Goal: Information Seeking & Learning: Learn about a topic

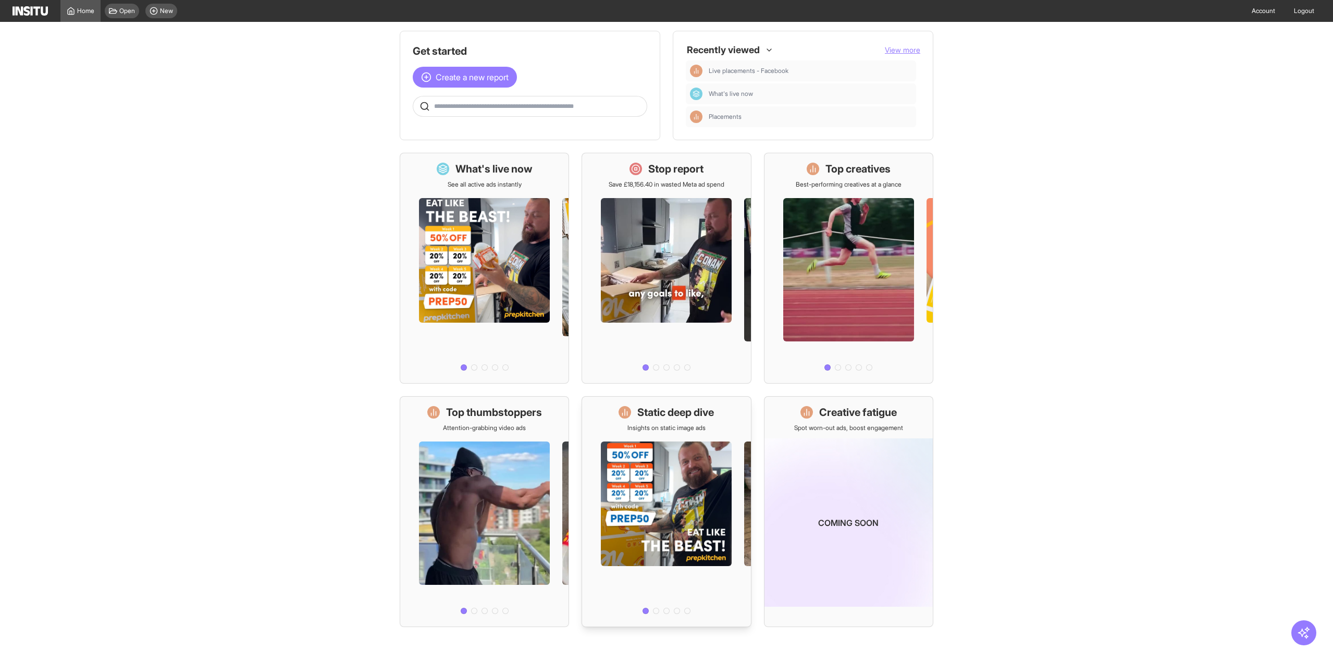
scroll to position [6, 0]
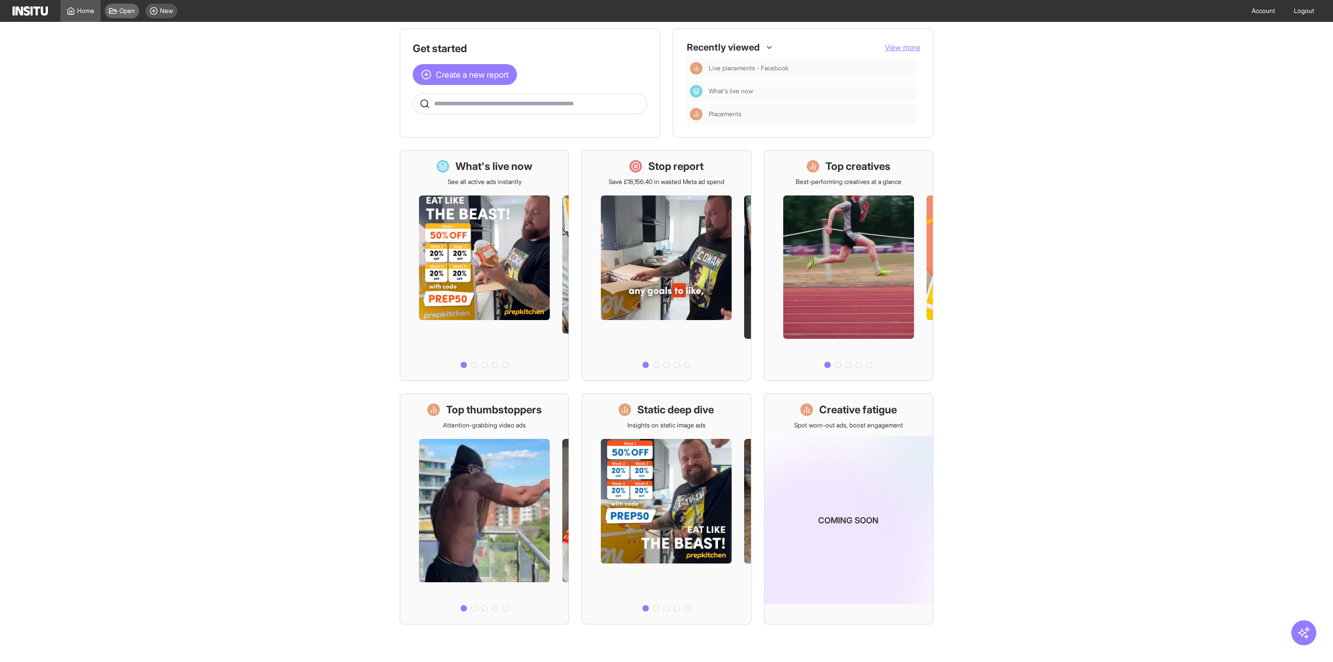
click at [123, 13] on span "Open" at bounding box center [127, 11] width 16 height 8
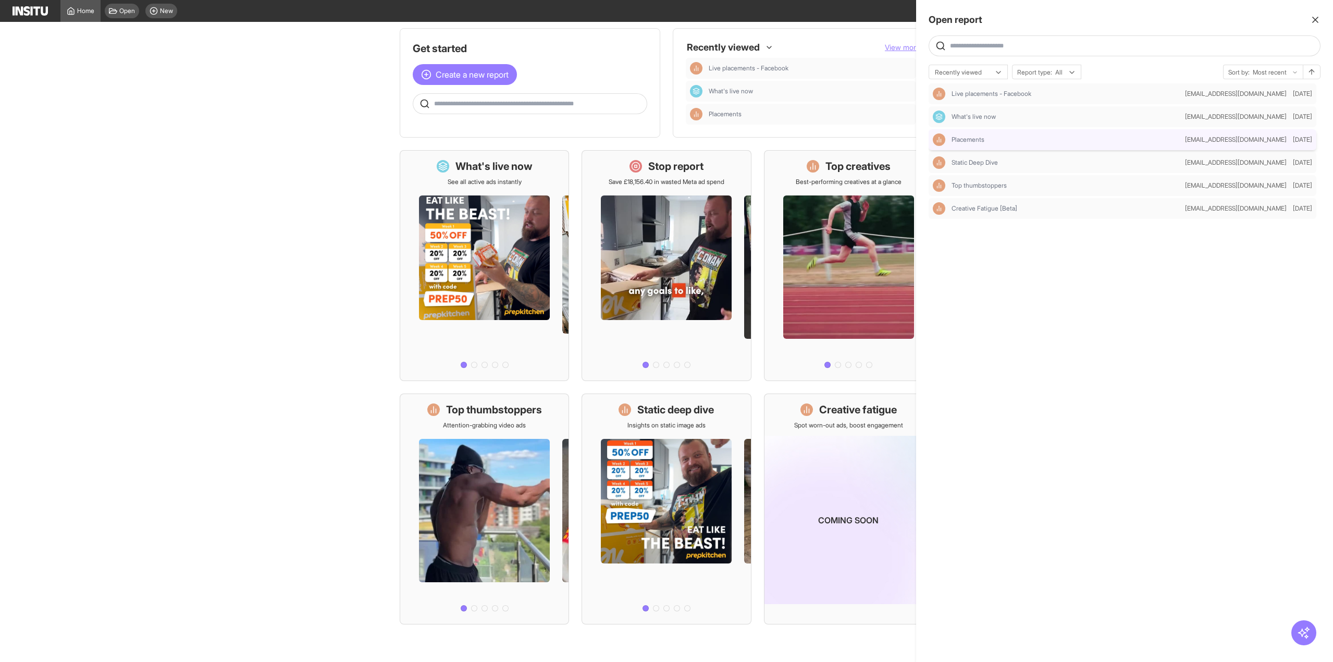
click at [986, 134] on div "Placements" at bounding box center [1057, 139] width 248 height 13
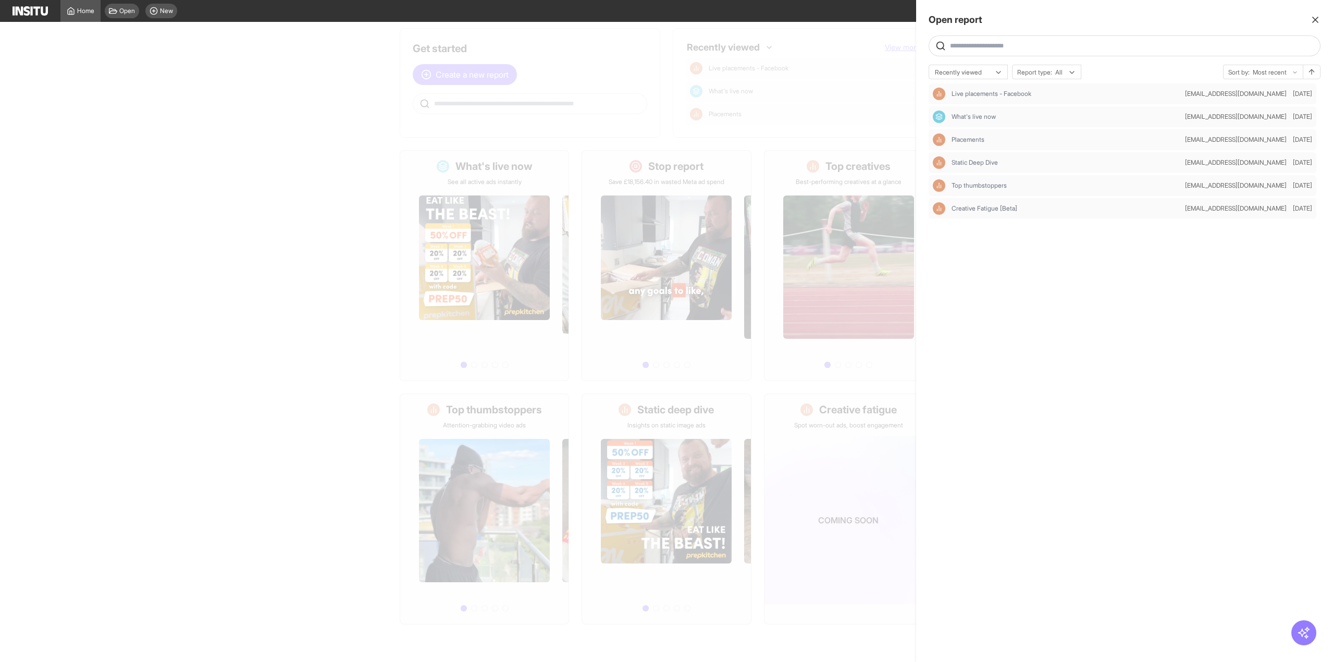
select select "**"
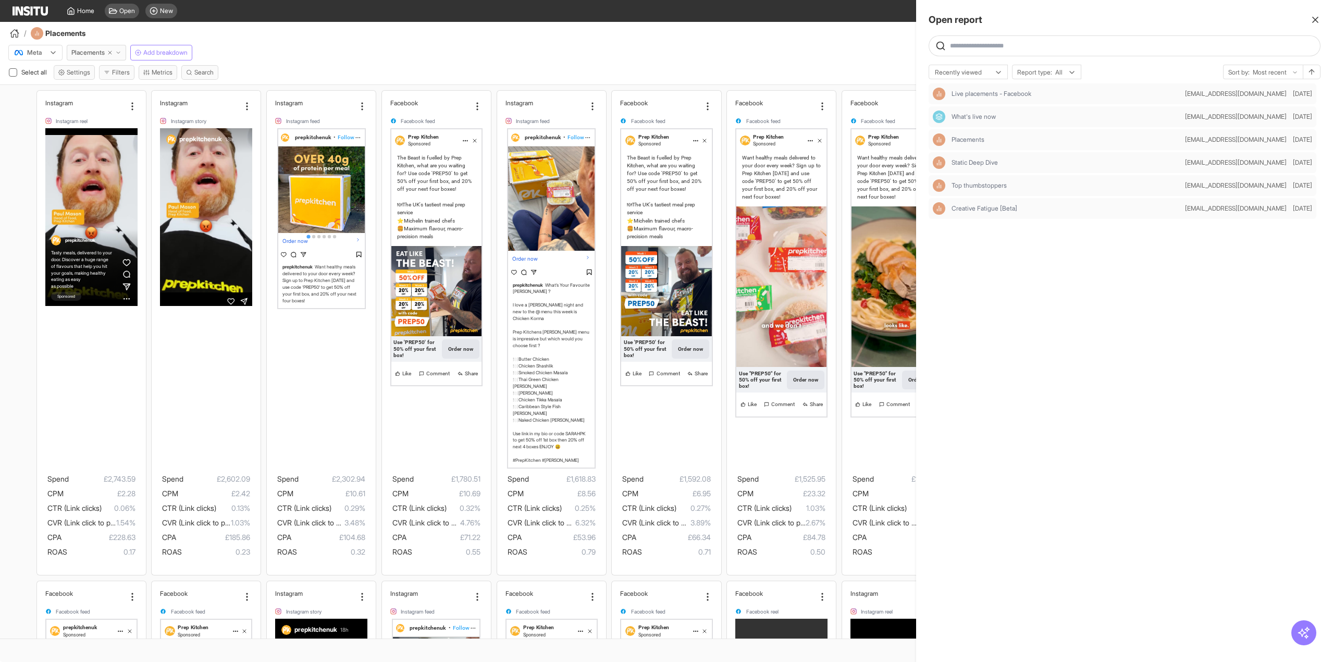
click at [1048, 281] on div "Live placements - Facebook [EMAIL_ADDRESS][DOMAIN_NAME] [DATE] What's live now …" at bounding box center [1125, 366] width 392 height 566
click at [599, 50] on div at bounding box center [666, 331] width 1333 height 662
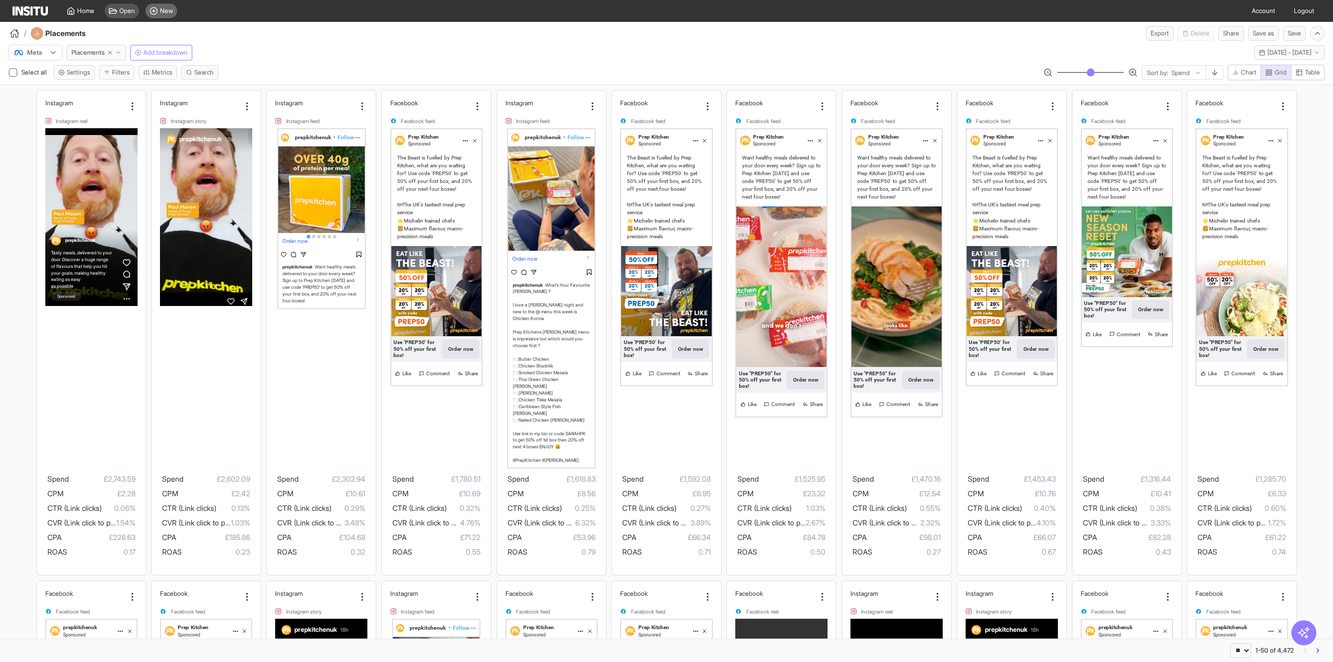
click at [149, 9] on div "New" at bounding box center [161, 11] width 32 height 15
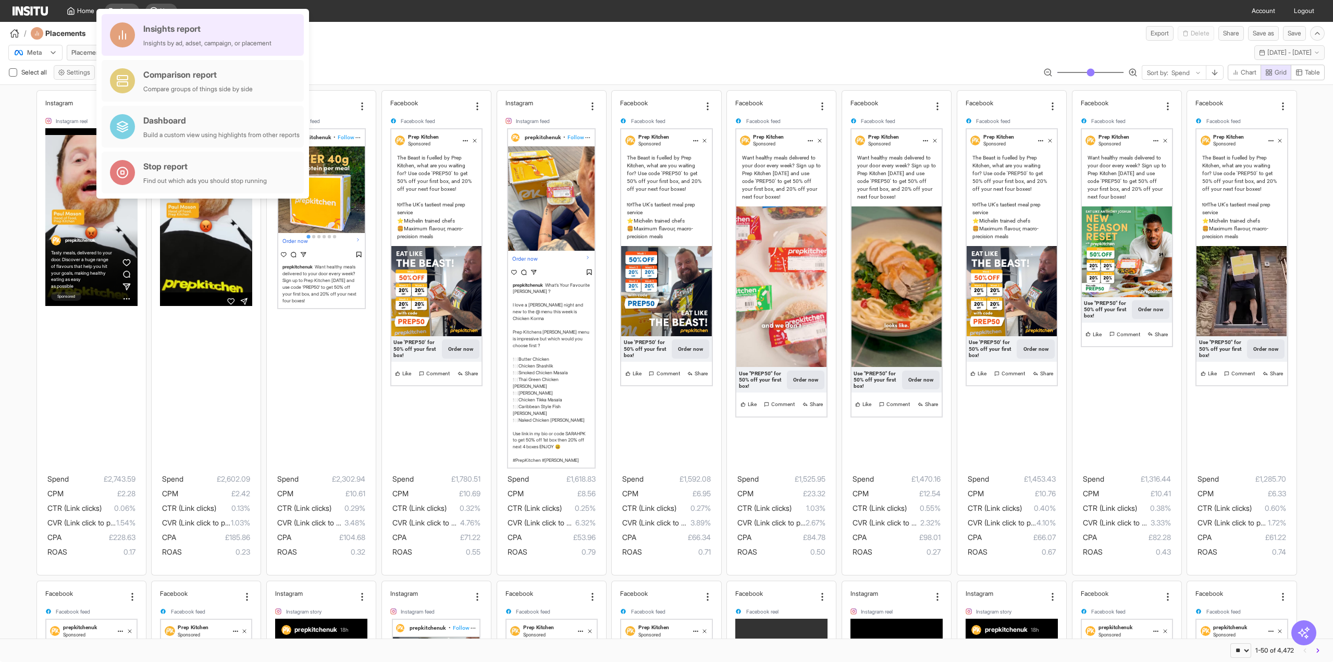
click at [206, 31] on div "Insights report" at bounding box center [207, 28] width 128 height 13
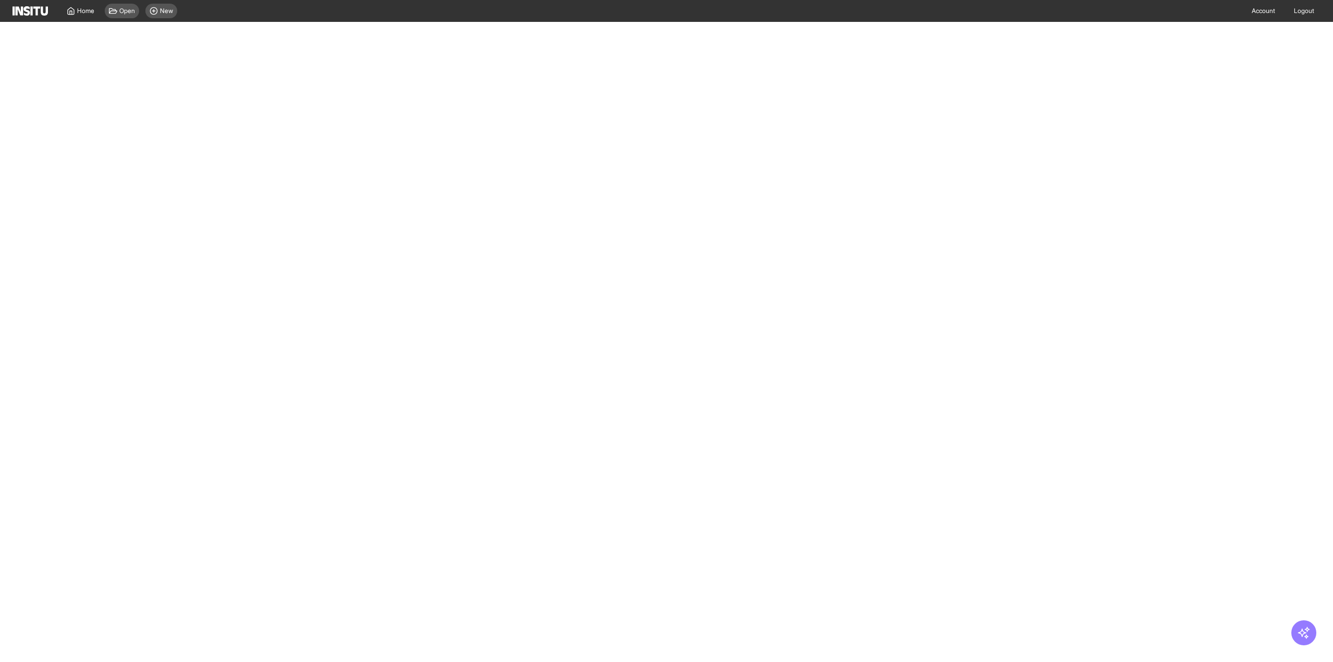
select select "**"
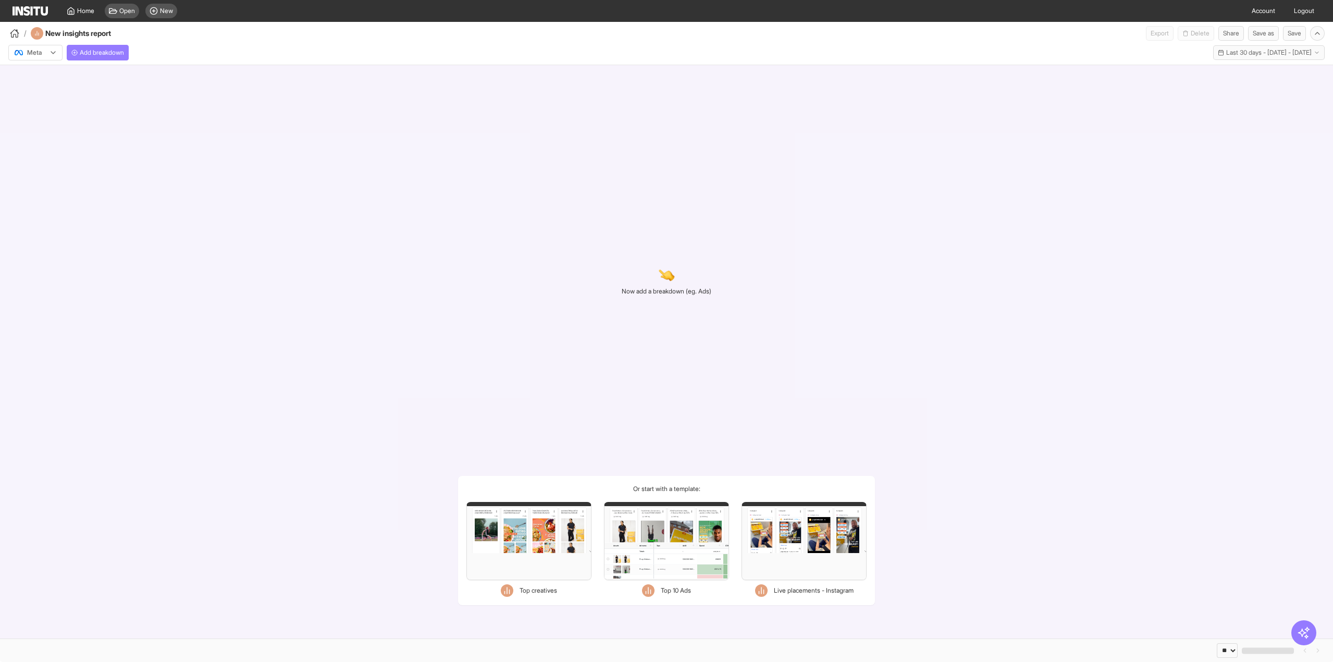
click at [675, 545] on div "Filters Format Static Video Static & Video Placement types Instagram Profile fe…" at bounding box center [666, 541] width 125 height 78
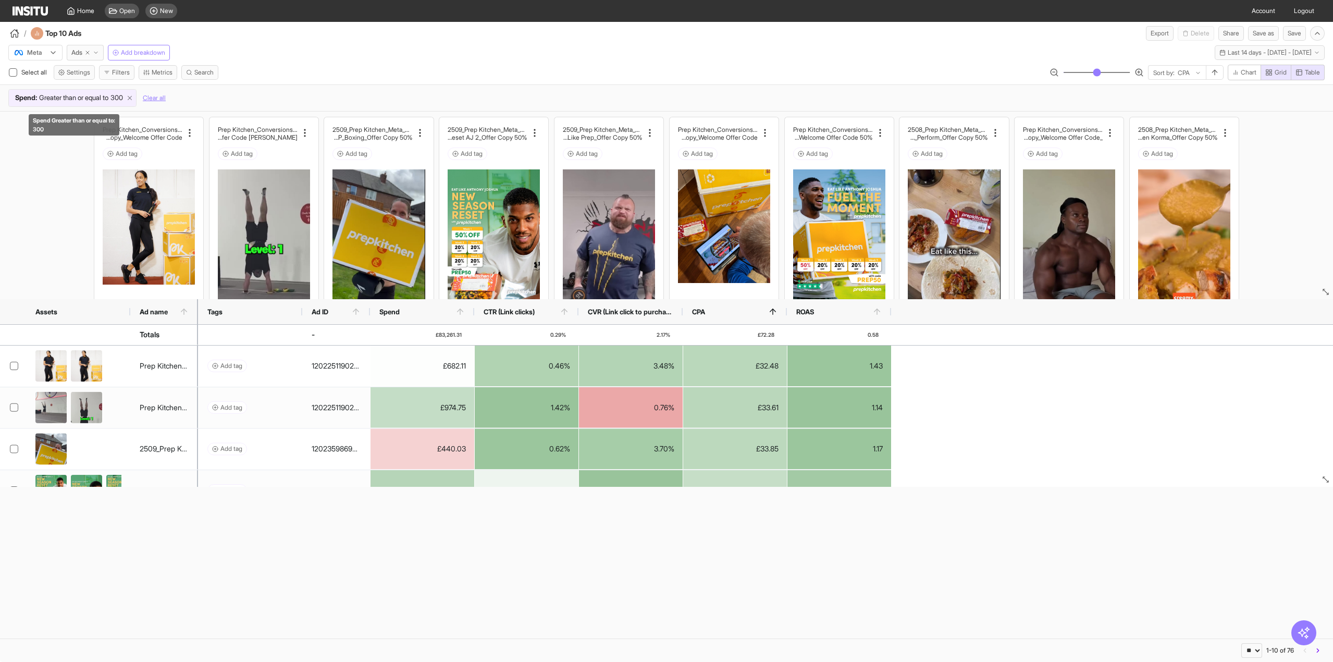
click at [133, 99] on icon at bounding box center [129, 97] width 7 height 7
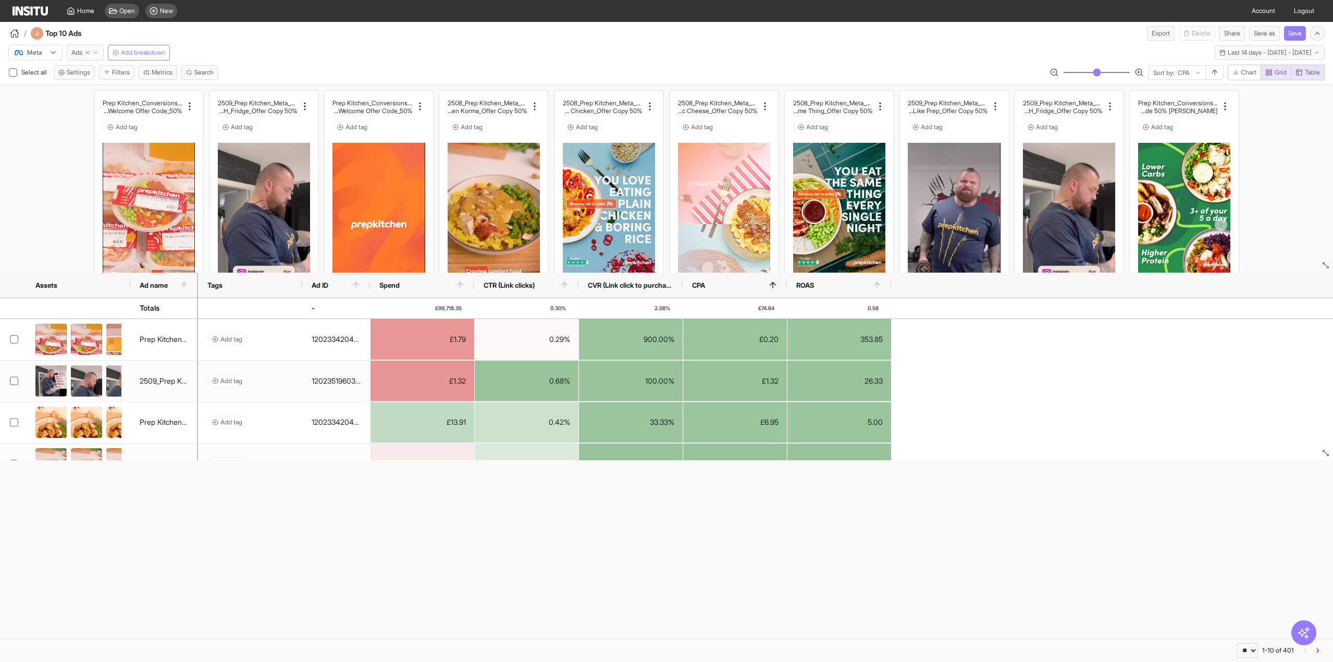
click at [98, 54] on icon "button" at bounding box center [96, 53] width 6 height 6
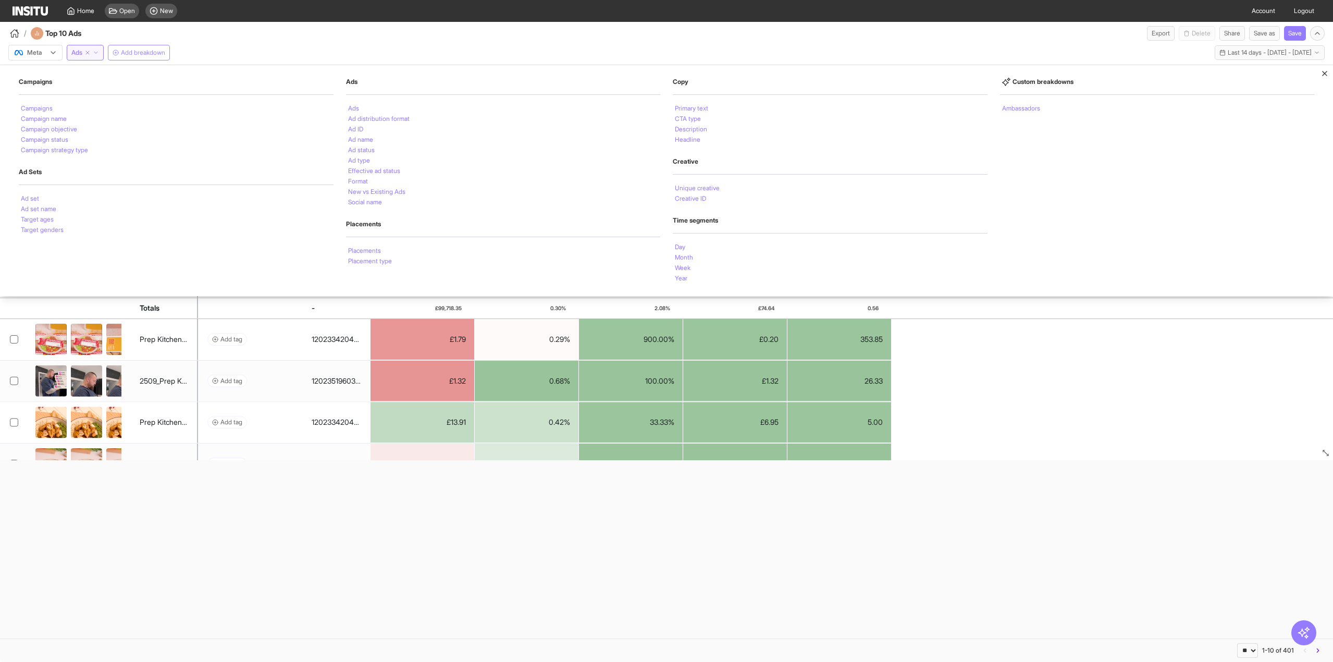
click at [165, 52] on span "Add breakdown" at bounding box center [143, 52] width 44 height 8
click at [262, 50] on div "Meta Ads Add breakdown Campaigns Campaigns Campaign name Campaign objective Cam…" at bounding box center [666, 51] width 1333 height 20
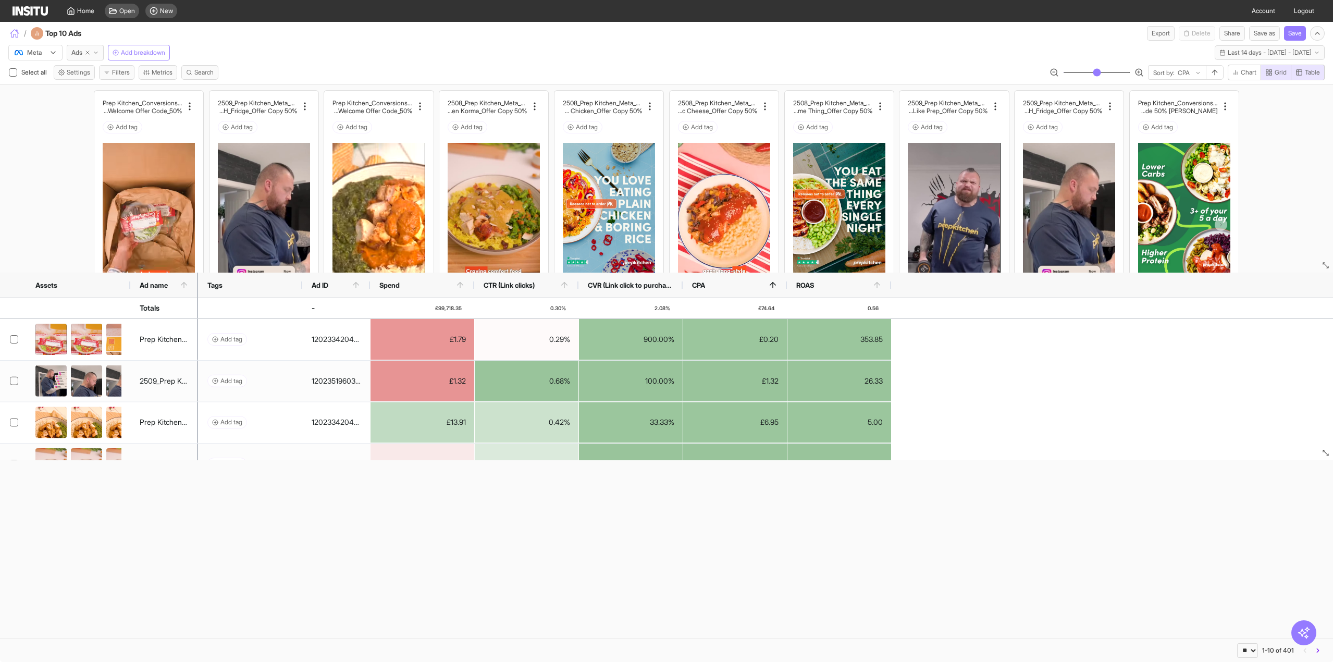
click at [19, 35] on icon "button" at bounding box center [14, 33] width 9 height 9
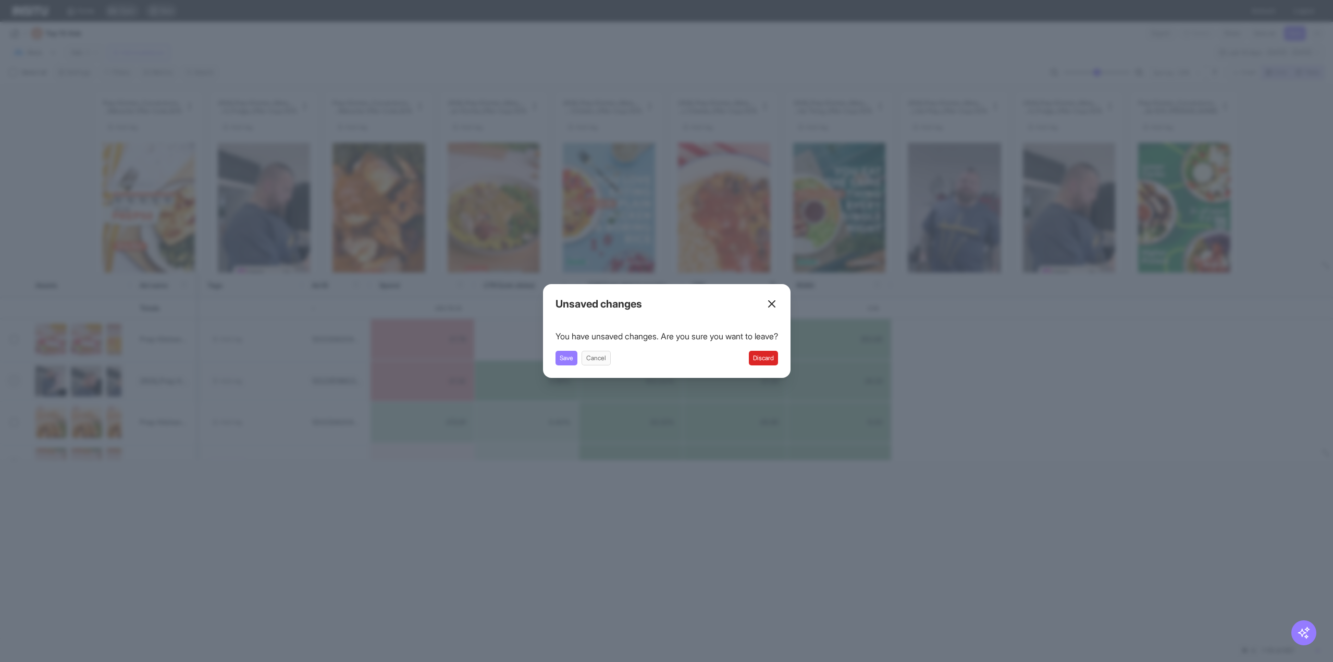
click at [769, 357] on button "Discard" at bounding box center [763, 358] width 29 height 15
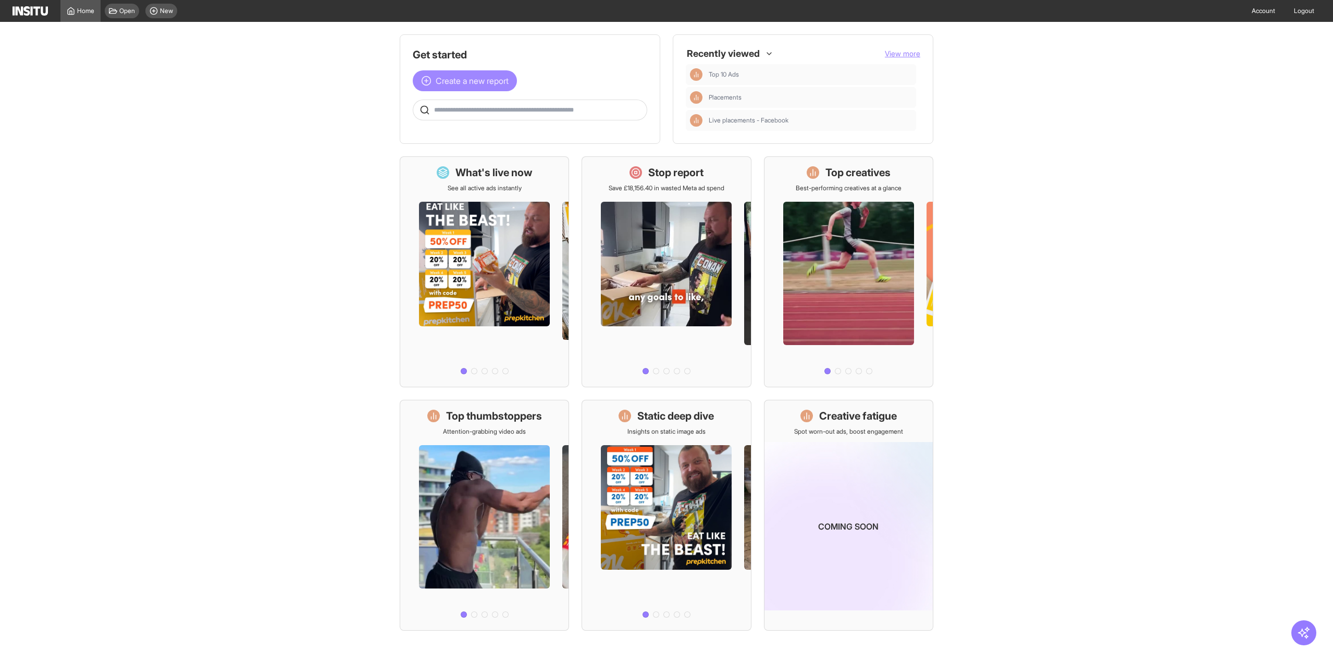
click at [462, 82] on span "Create a new report" at bounding box center [472, 81] width 73 height 13
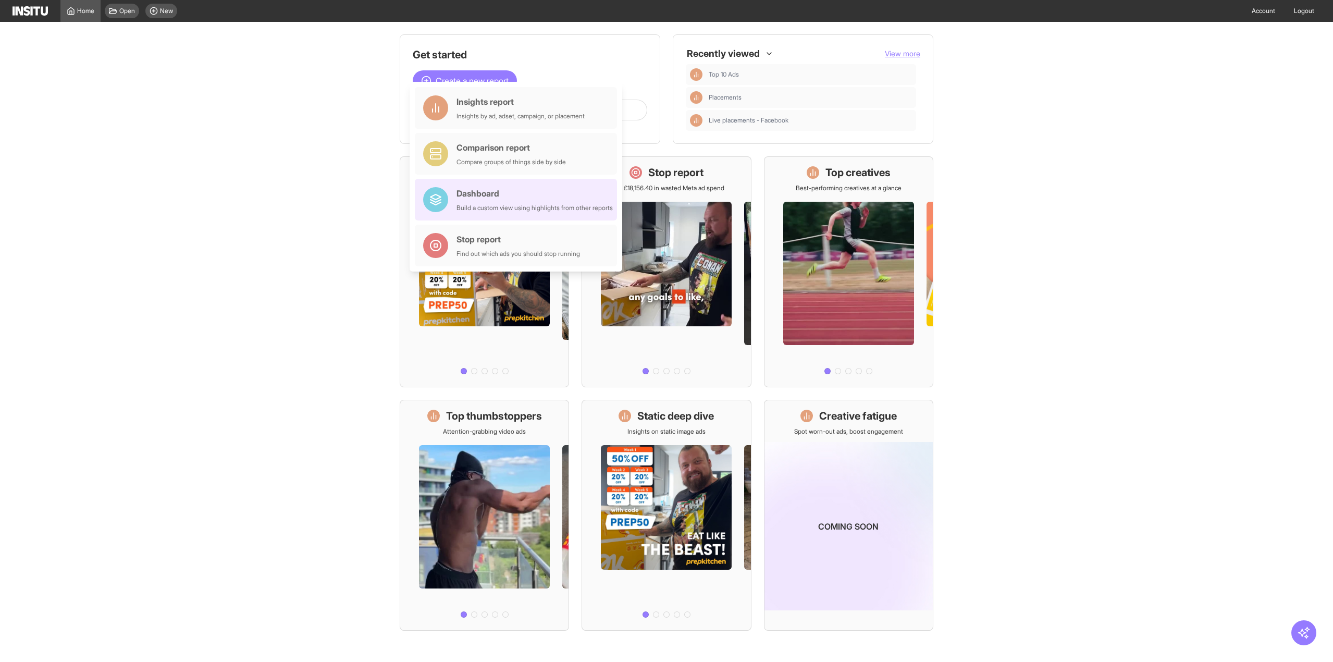
click at [525, 195] on div "Dashboard" at bounding box center [534, 193] width 156 height 13
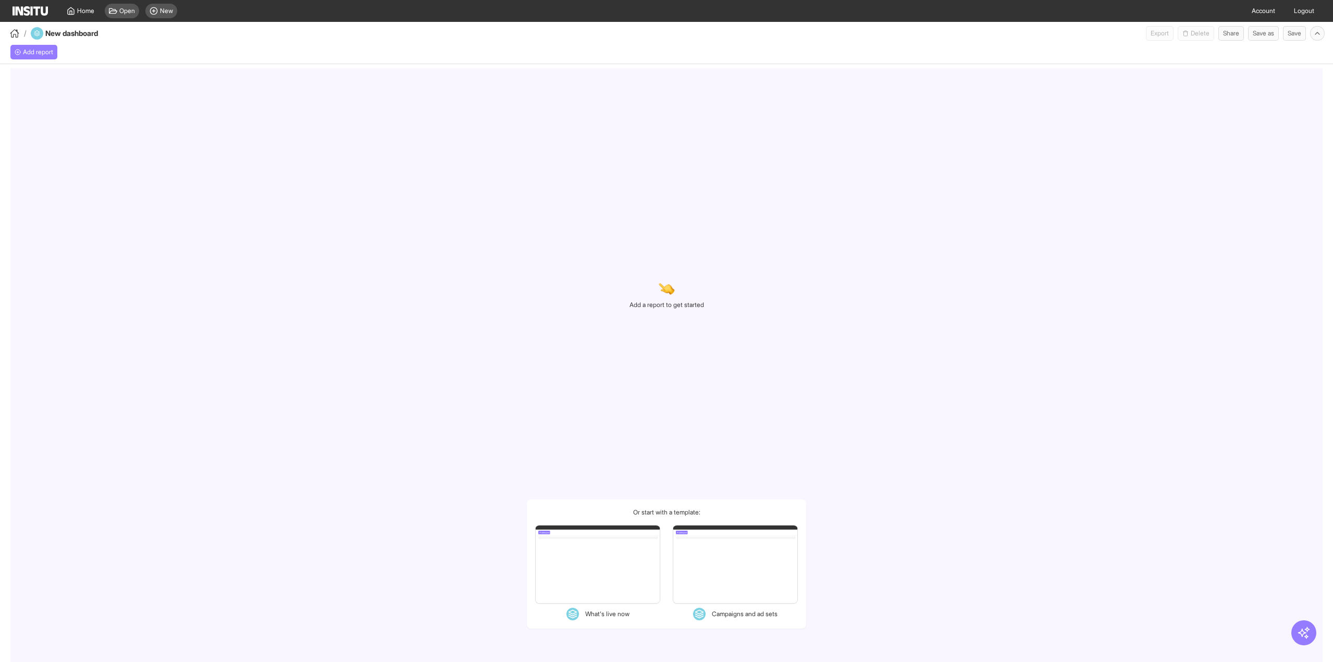
select select "**"
click at [154, 11] on line at bounding box center [154, 10] width 0 height 3
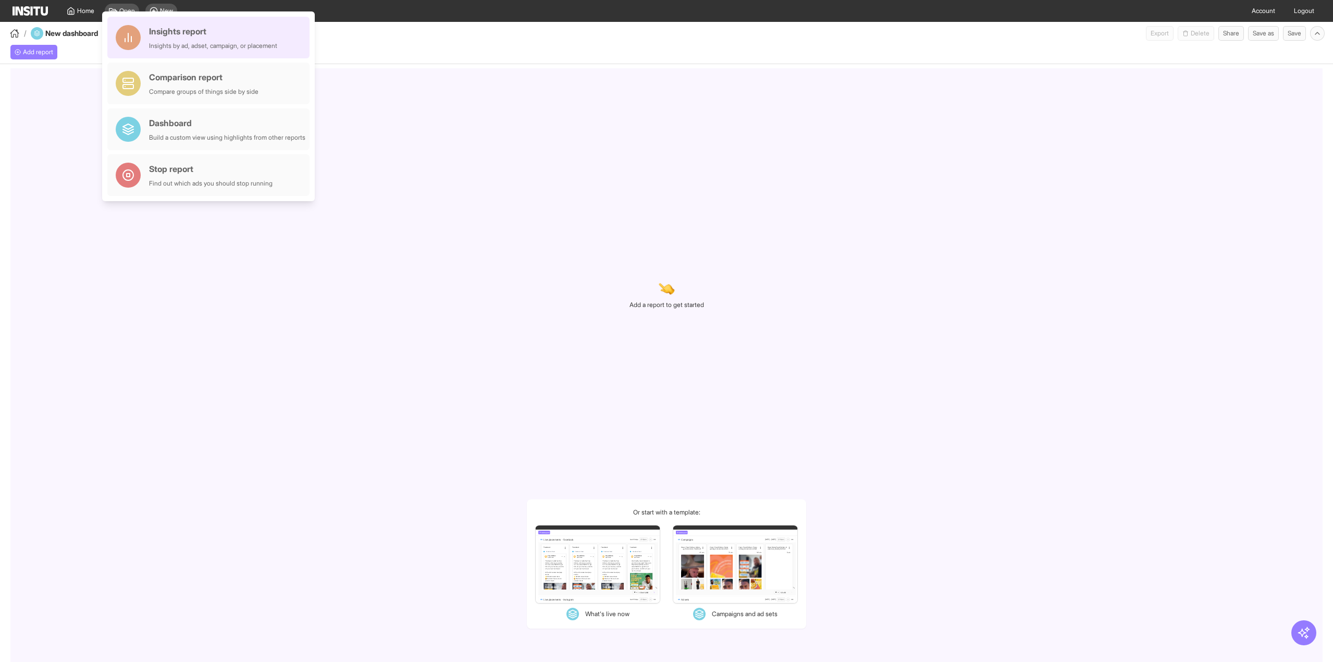
click at [195, 47] on div "Insights by ad, adset, campaign, or placement" at bounding box center [213, 46] width 128 height 8
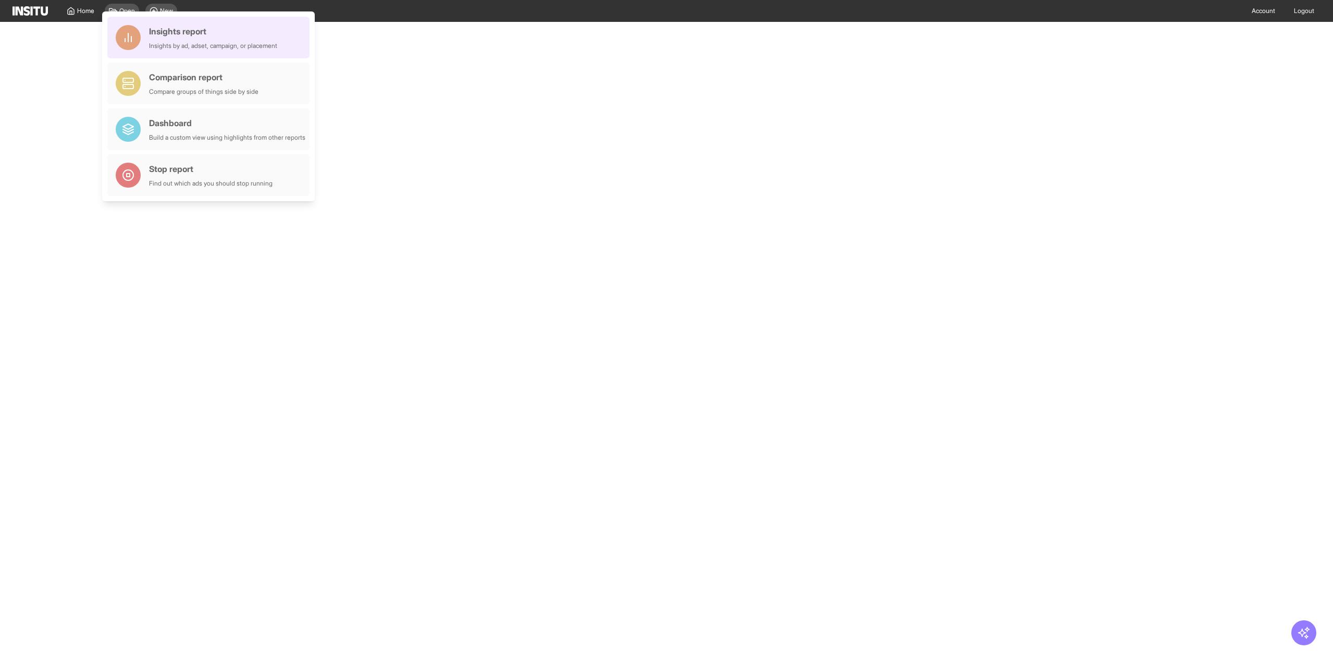
select select "**"
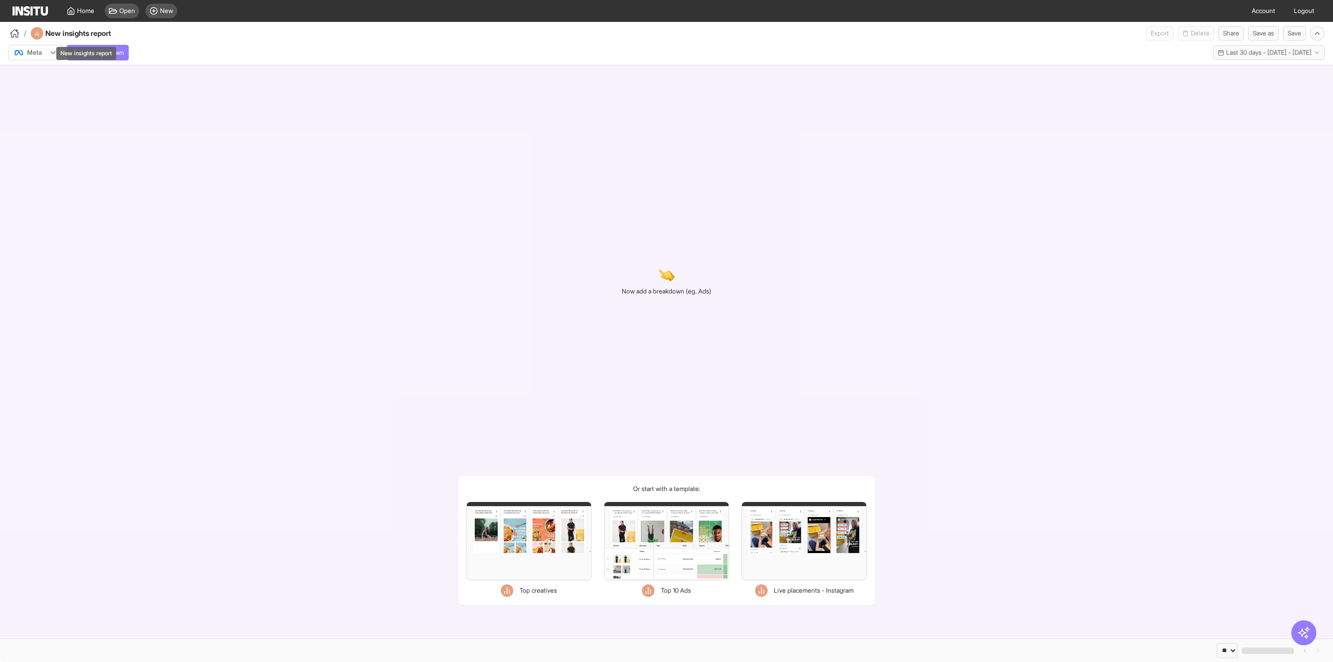
click at [82, 48] on div "New insights report" at bounding box center [86, 53] width 60 height 13
click at [124, 51] on span "Add breakdown" at bounding box center [102, 52] width 44 height 8
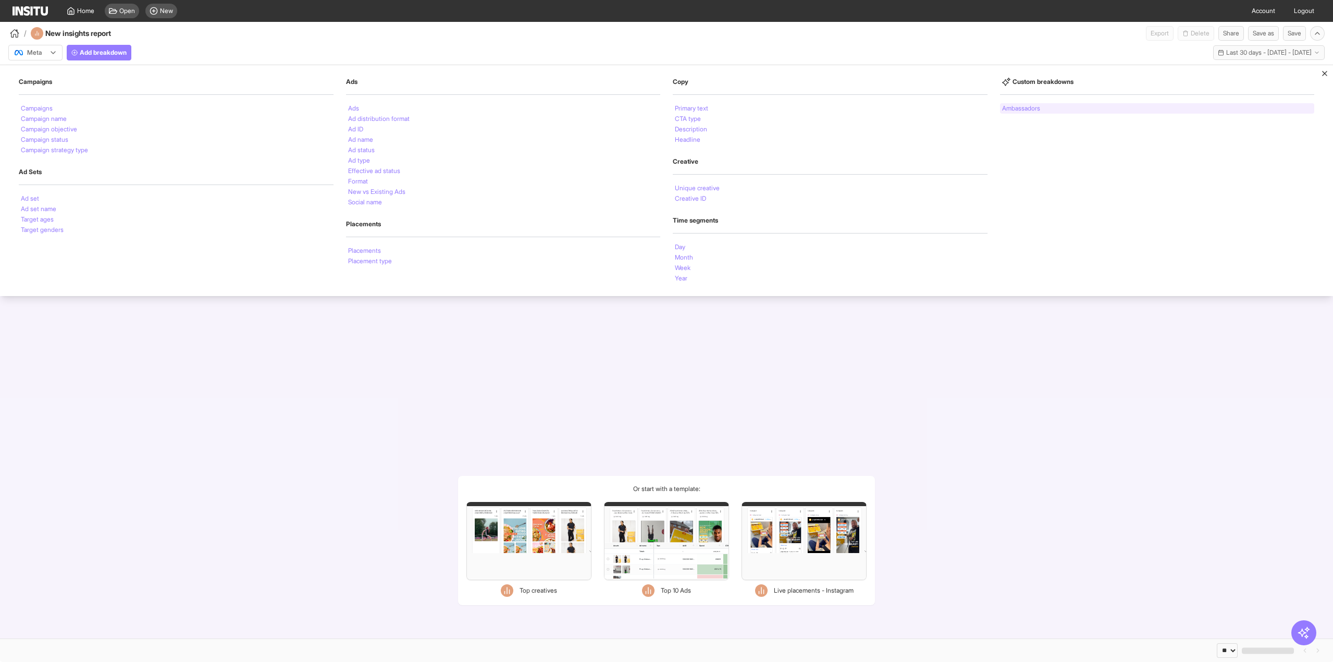
click at [1036, 105] on li "Ambassadors" at bounding box center [1021, 108] width 38 height 6
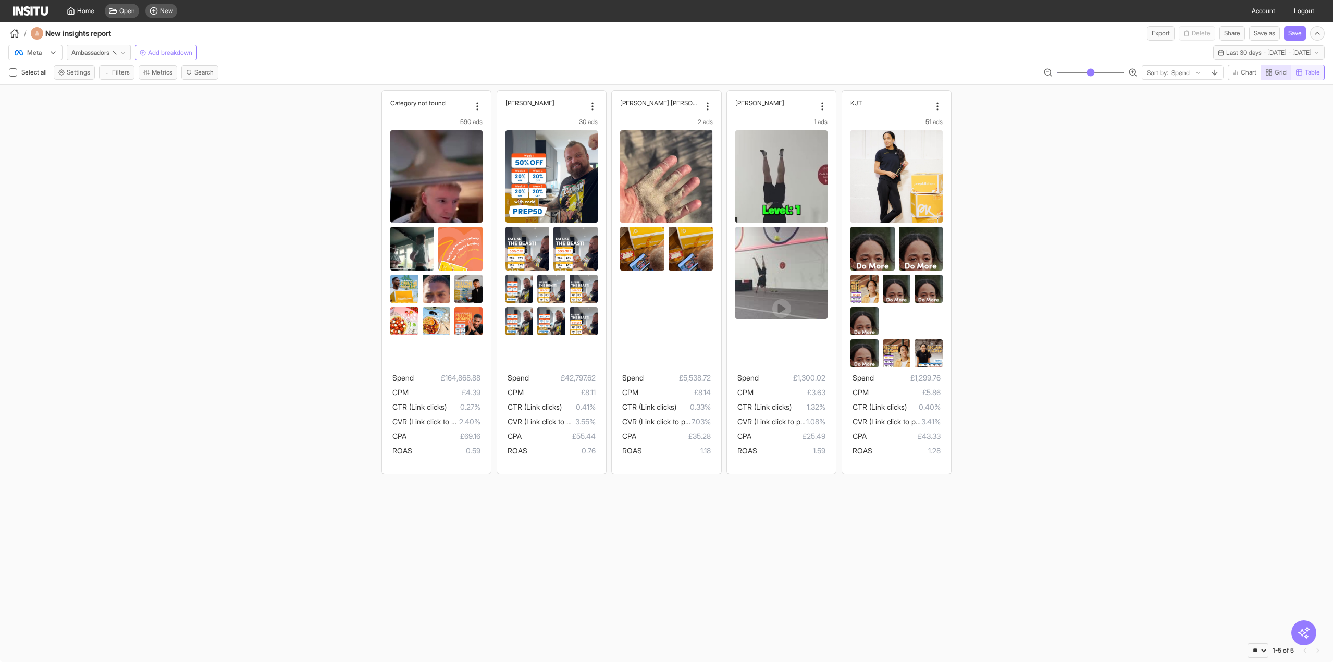
click at [1322, 73] on button "Table" at bounding box center [1308, 73] width 34 height 16
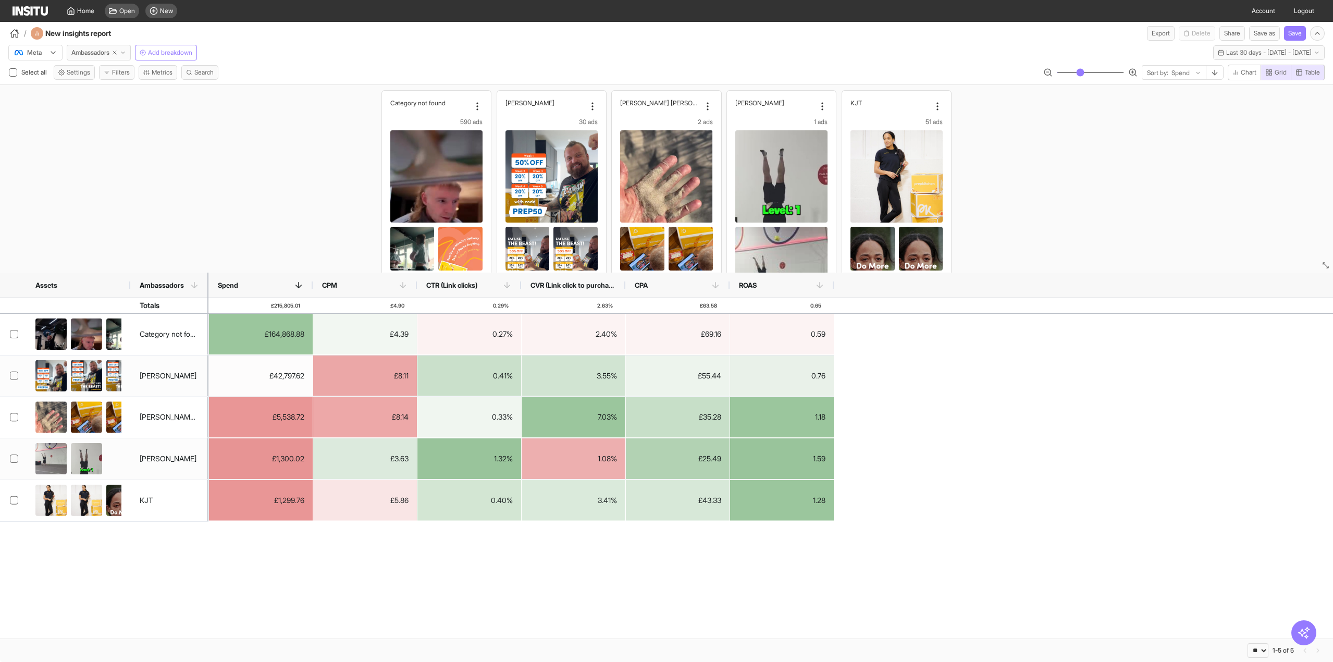
drag, startPoint x: 1324, startPoint y: 455, endPoint x: 1319, endPoint y: 685, distance: 229.9
click at [1319, 661] on html "Home Open New Account Logout / New insights report Export Delete Share Save as …" at bounding box center [666, 331] width 1333 height 662
click at [117, 53] on icon "button" at bounding box center [115, 53] width 6 height 6
select select "**"
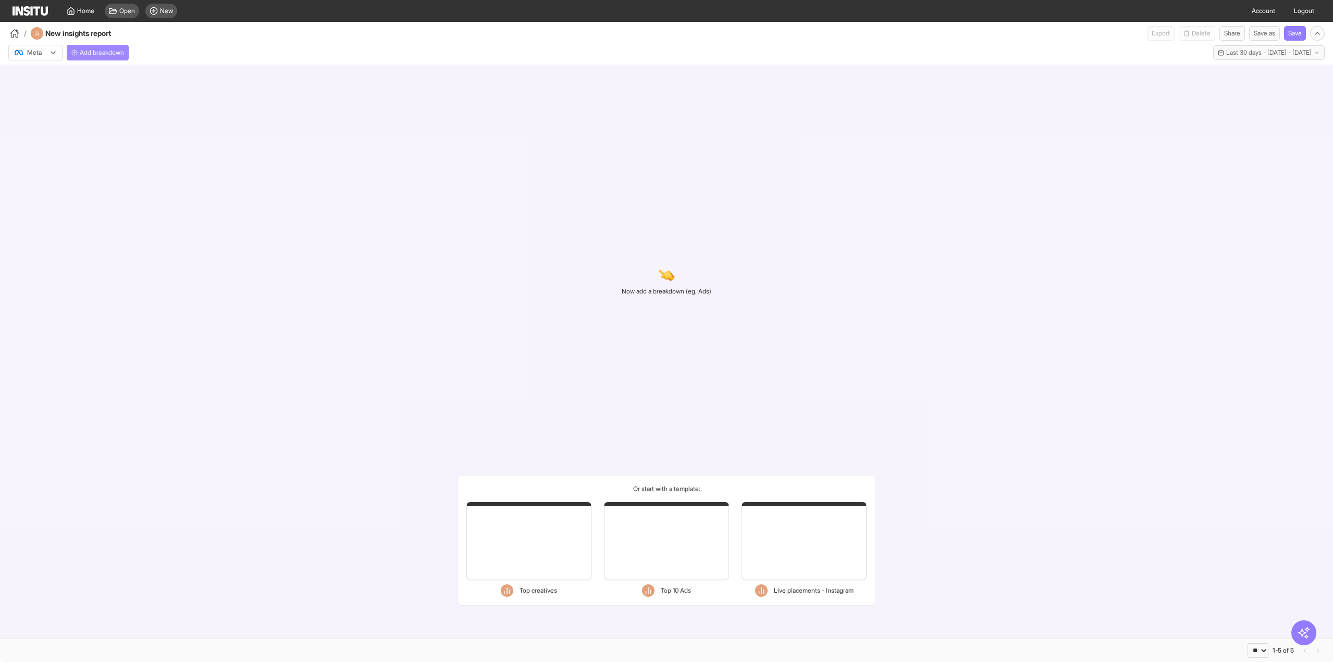
click at [1276, 61] on div "Meta Add breakdown Last 30 days - [DATE] - [DATE] [DATE] - [DATE]" at bounding box center [666, 53] width 1333 height 24
click at [1276, 56] on span "Last 30 days - [DATE] - [DATE]" at bounding box center [1268, 52] width 85 height 8
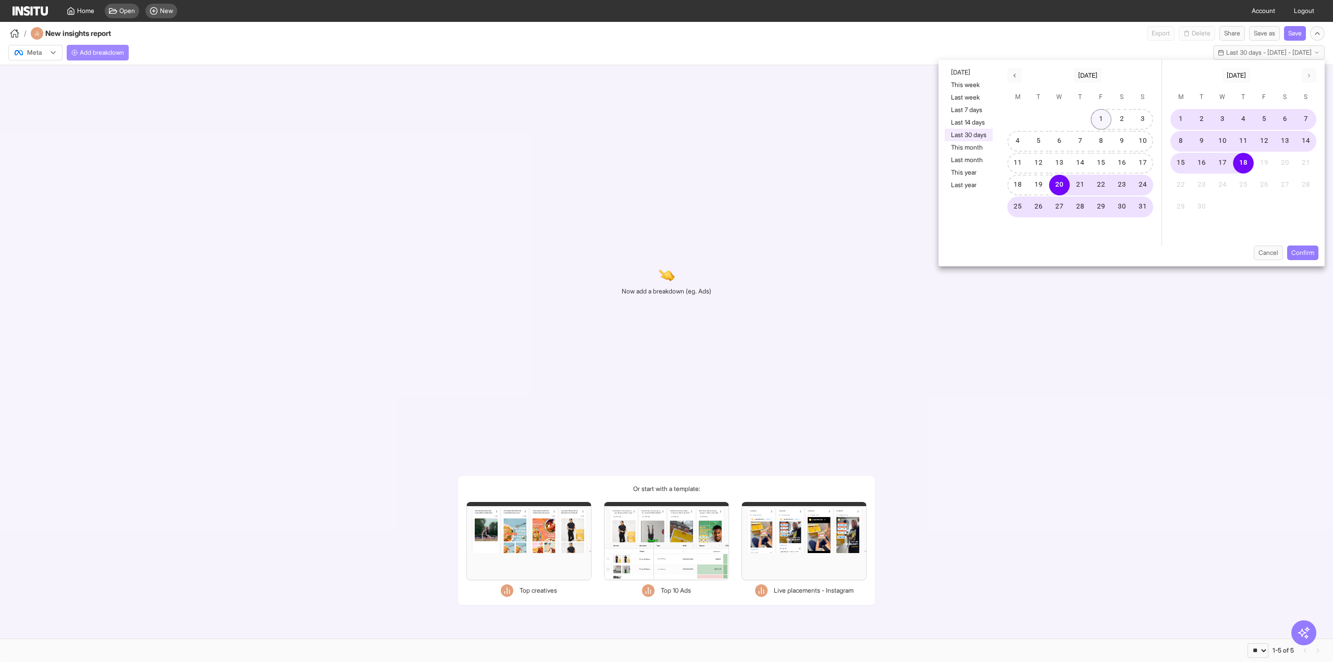
click at [1108, 122] on button "1" at bounding box center [1101, 119] width 21 height 21
click at [1140, 204] on button "31" at bounding box center [1142, 206] width 21 height 21
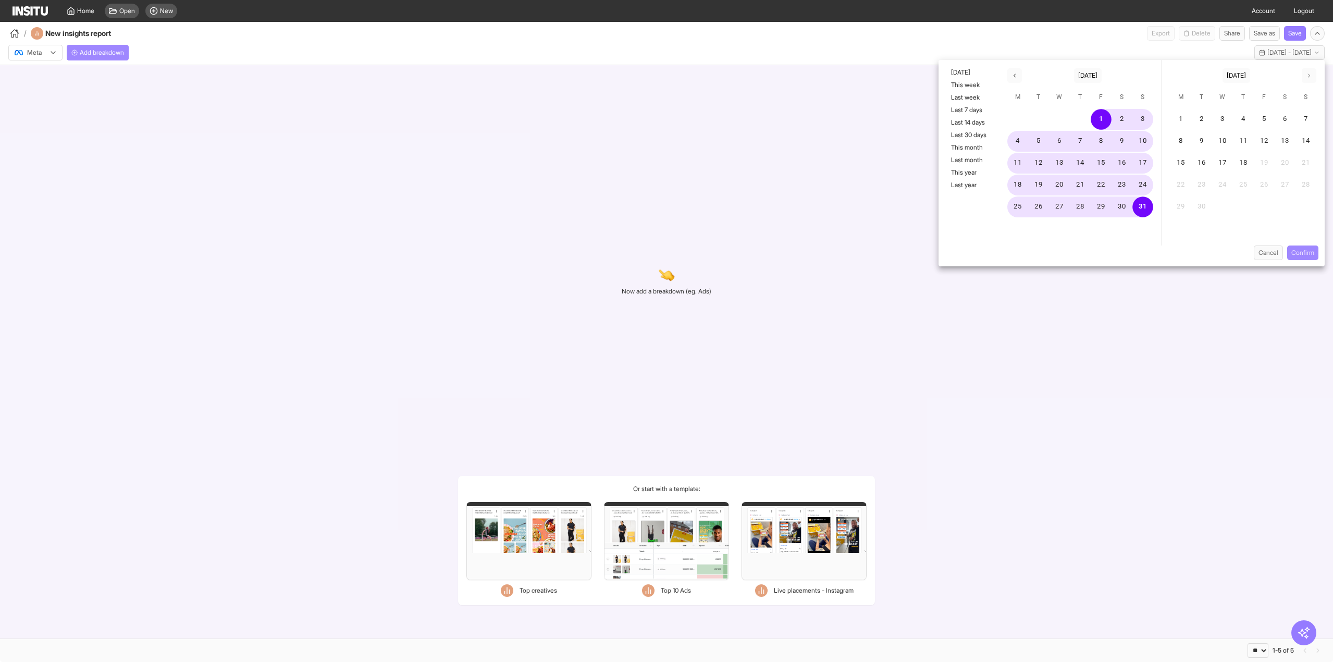
click at [1299, 260] on button "Confirm" at bounding box center [1302, 252] width 31 height 15
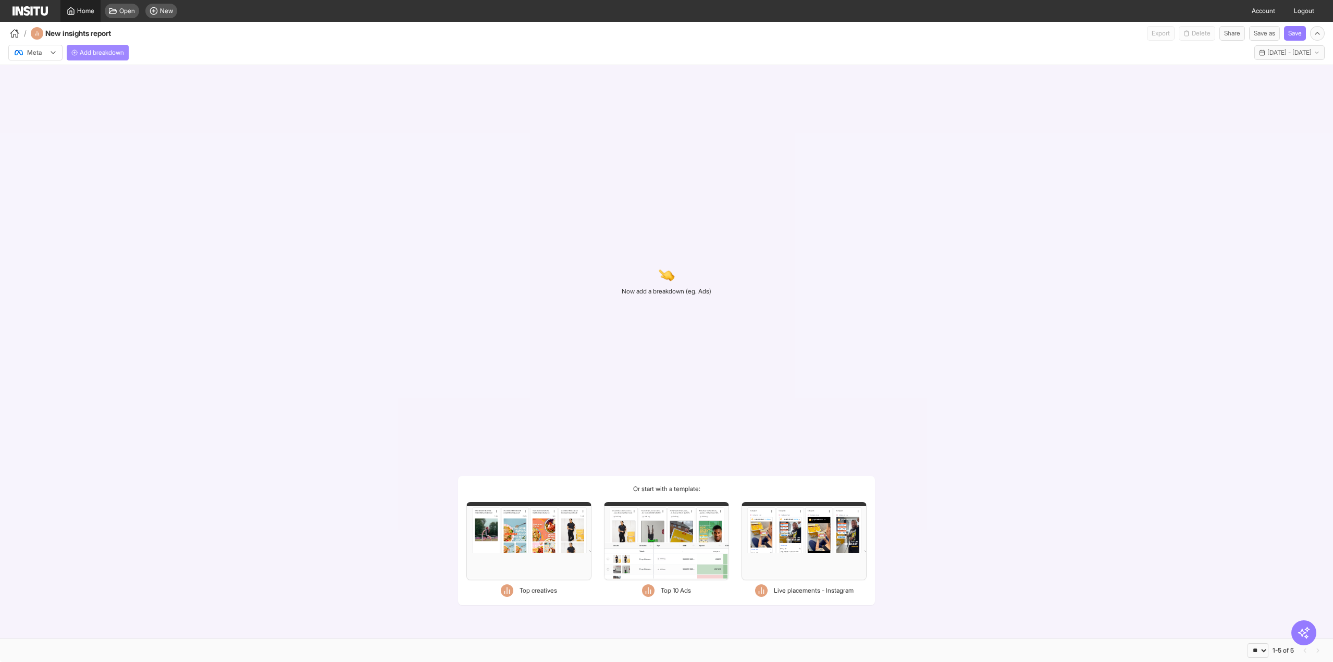
click at [80, 10] on span "Home" at bounding box center [85, 11] width 17 height 8
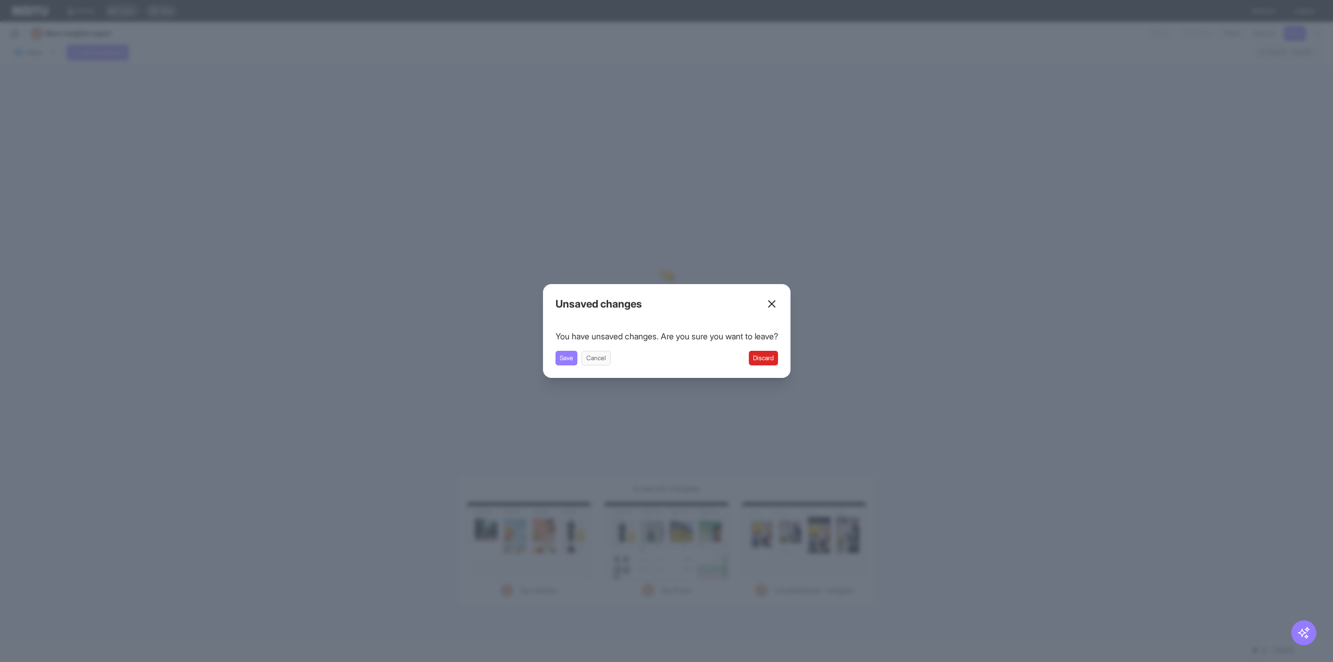
click at [788, 358] on div "Unsaved changes You have unsaved changes. Are you sure you want to leave? Save …" at bounding box center [667, 331] width 248 height 94
click at [767, 360] on button "Discard" at bounding box center [763, 358] width 29 height 15
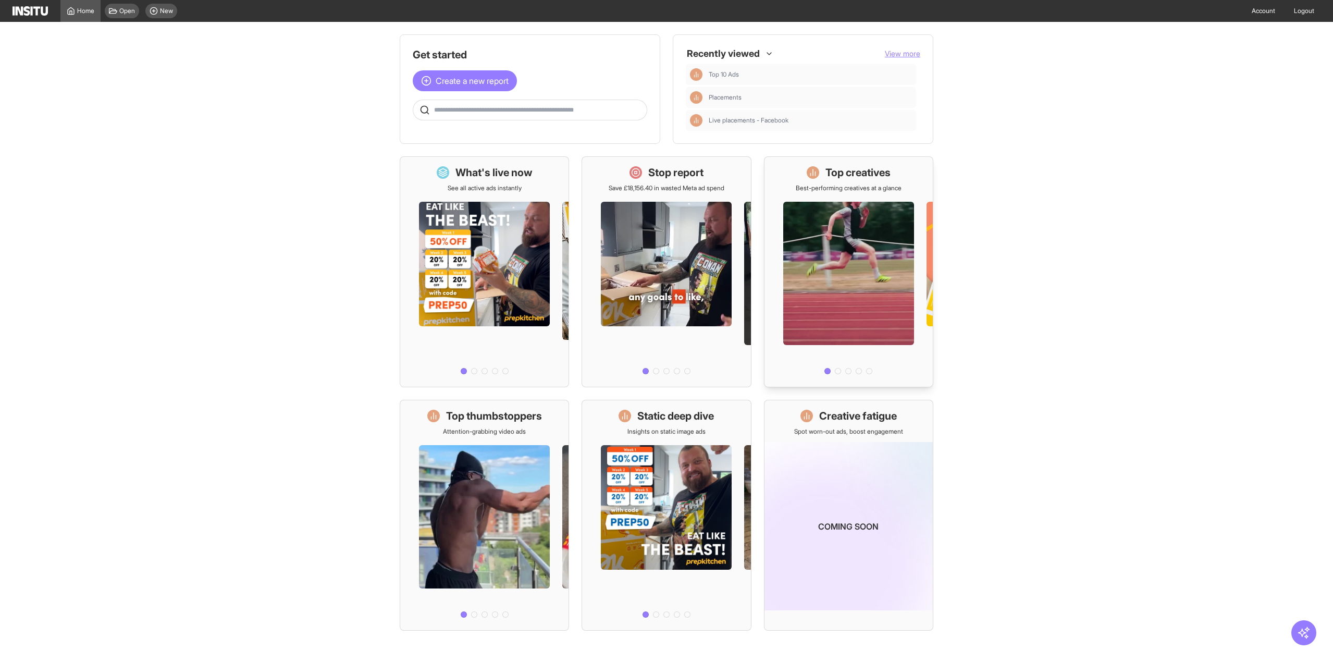
click at [836, 180] on div "Top creatives Best-performing creatives at a glance" at bounding box center [849, 178] width 106 height 27
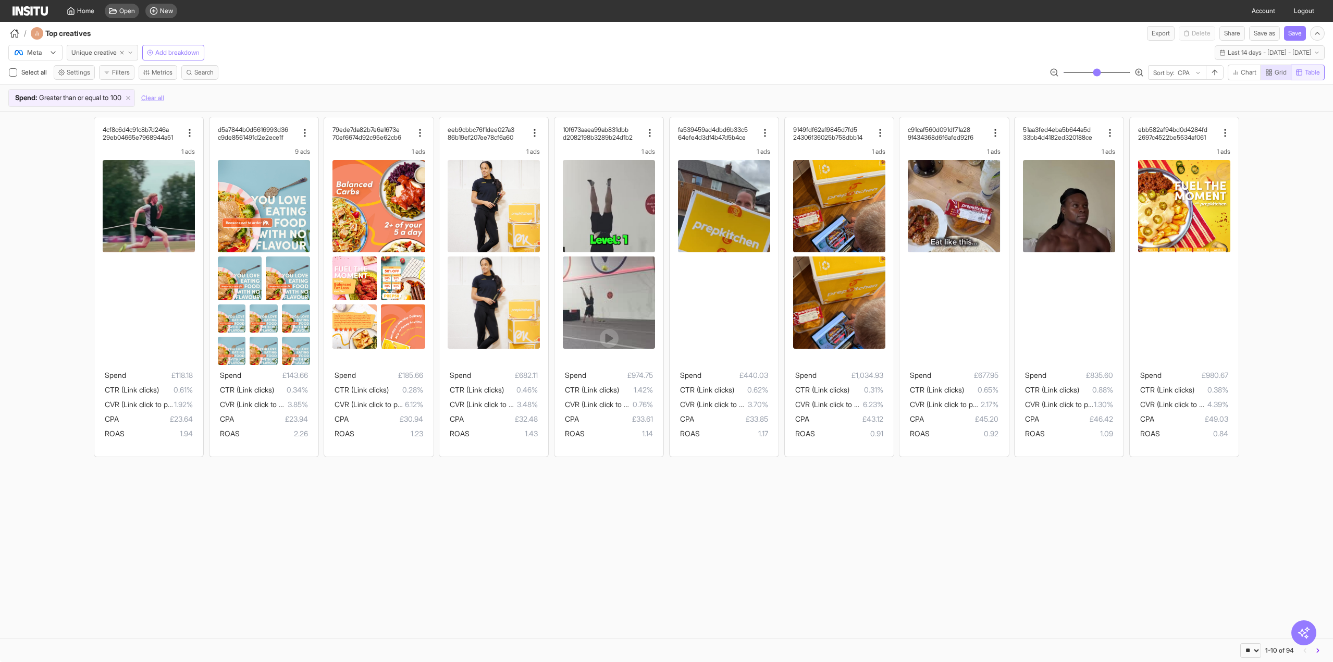
click at [1324, 76] on button "Table" at bounding box center [1308, 73] width 34 height 16
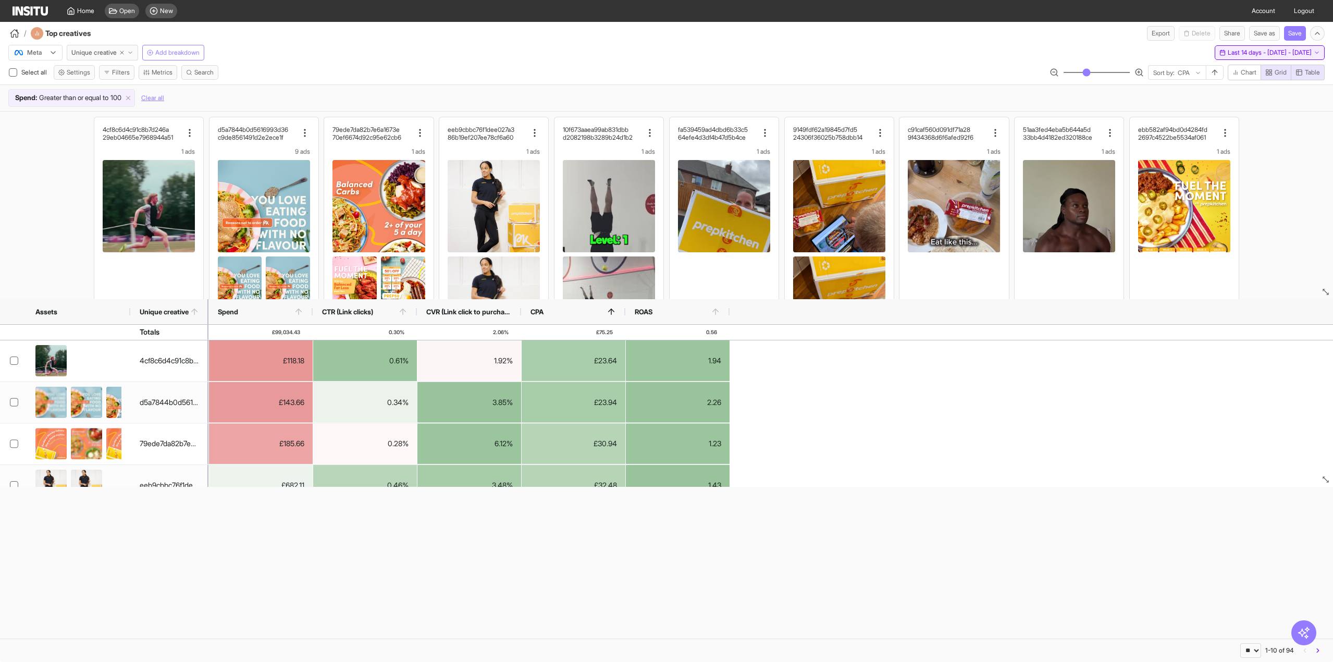
click at [1239, 52] on span "Last 14 days - [DATE] - [DATE]" at bounding box center [1270, 52] width 84 height 8
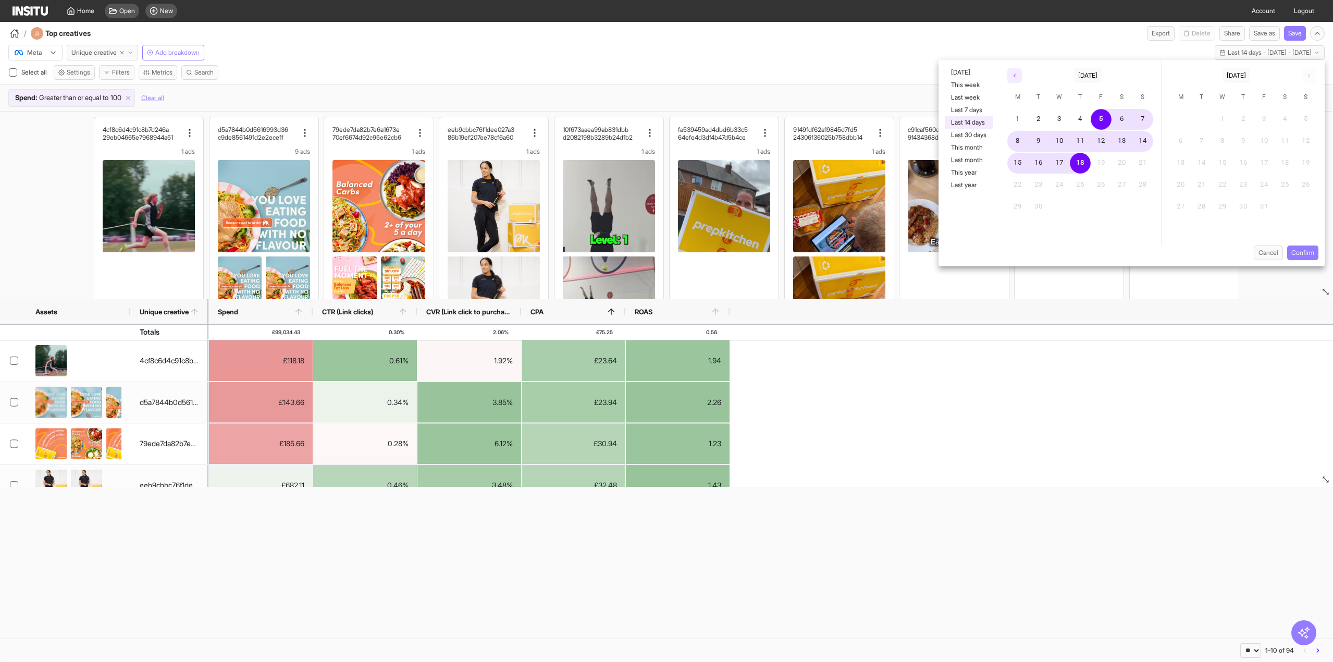
click at [1010, 76] on button "button" at bounding box center [1014, 75] width 15 height 15
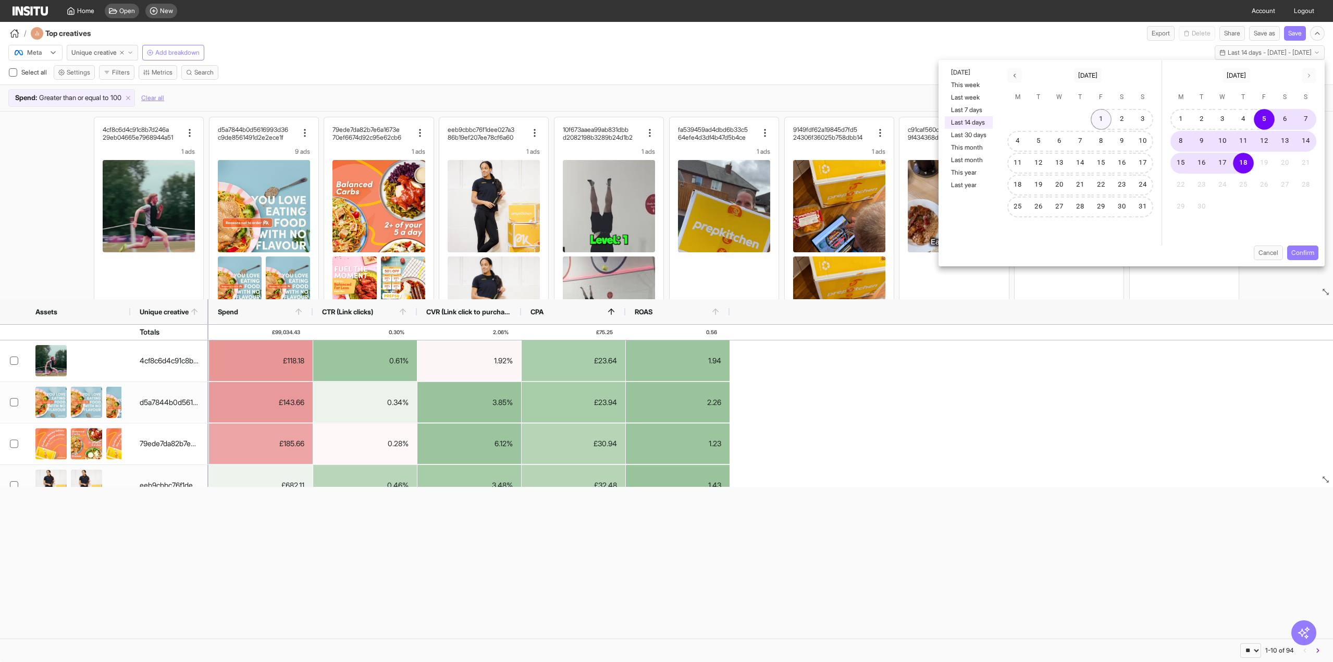
click at [1096, 115] on button "1" at bounding box center [1101, 119] width 21 height 21
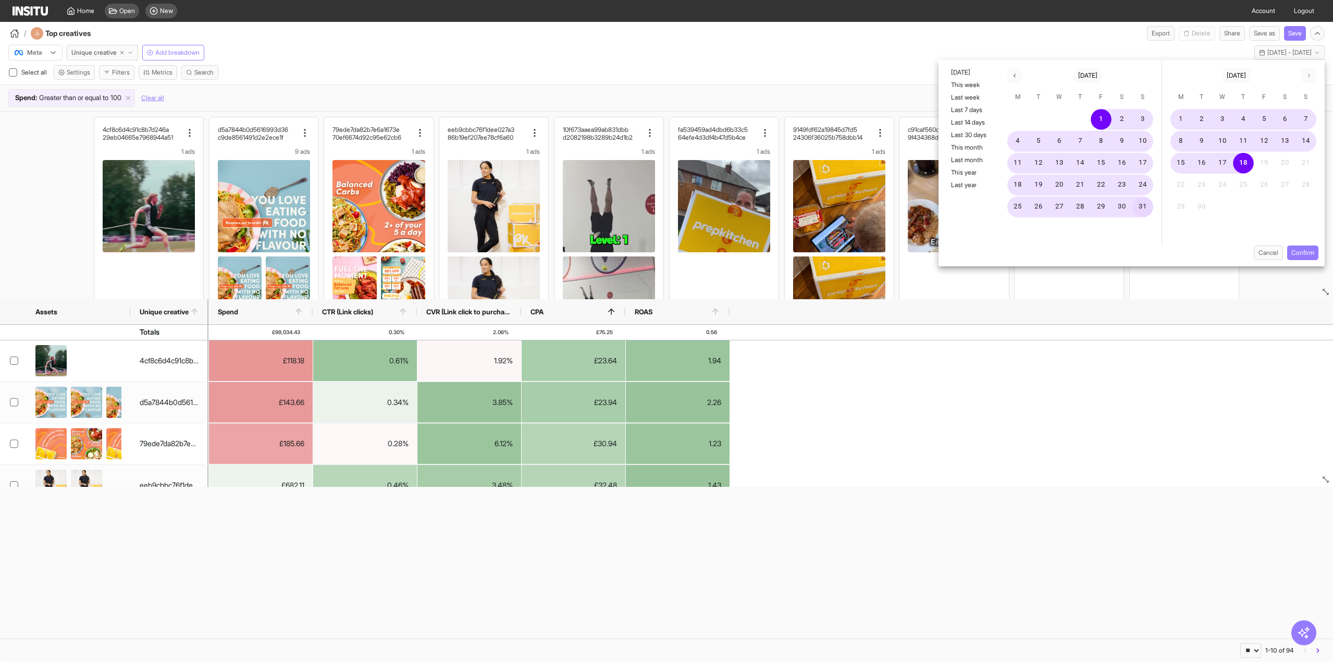
click at [1139, 208] on button "31" at bounding box center [1142, 206] width 21 height 21
click at [1298, 249] on button "Confirm" at bounding box center [1302, 252] width 31 height 15
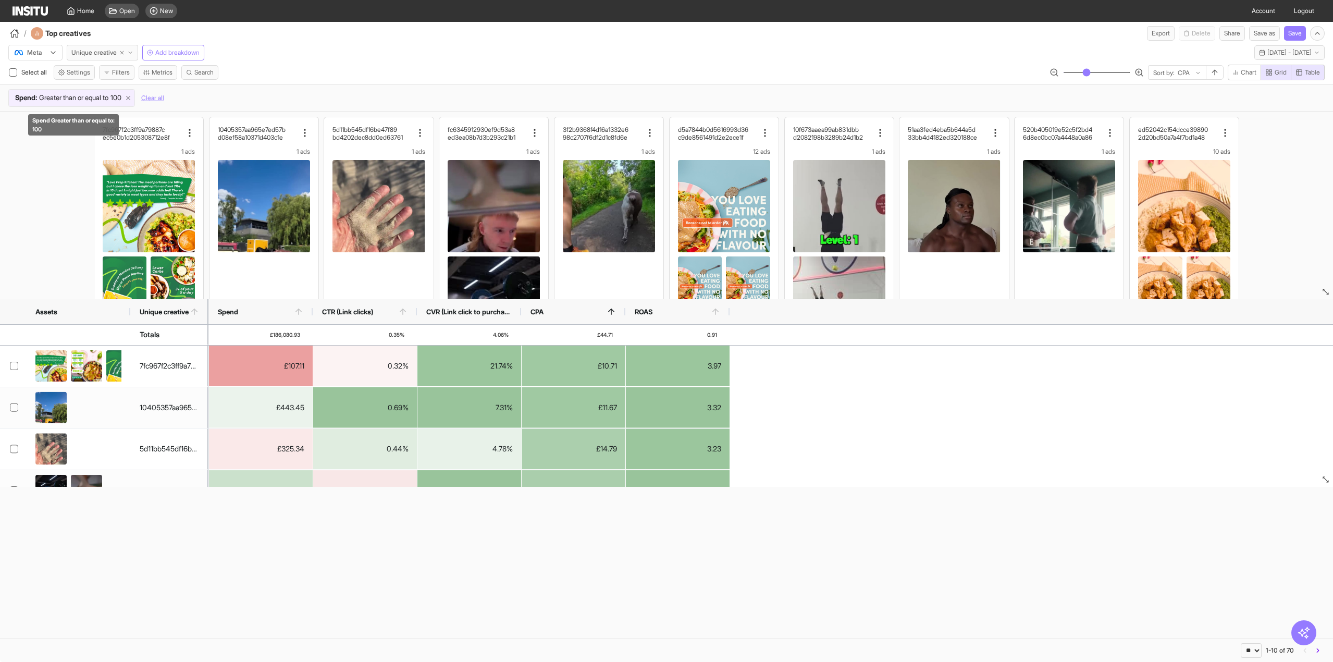
click at [130, 97] on line at bounding box center [129, 98] width 4 height 4
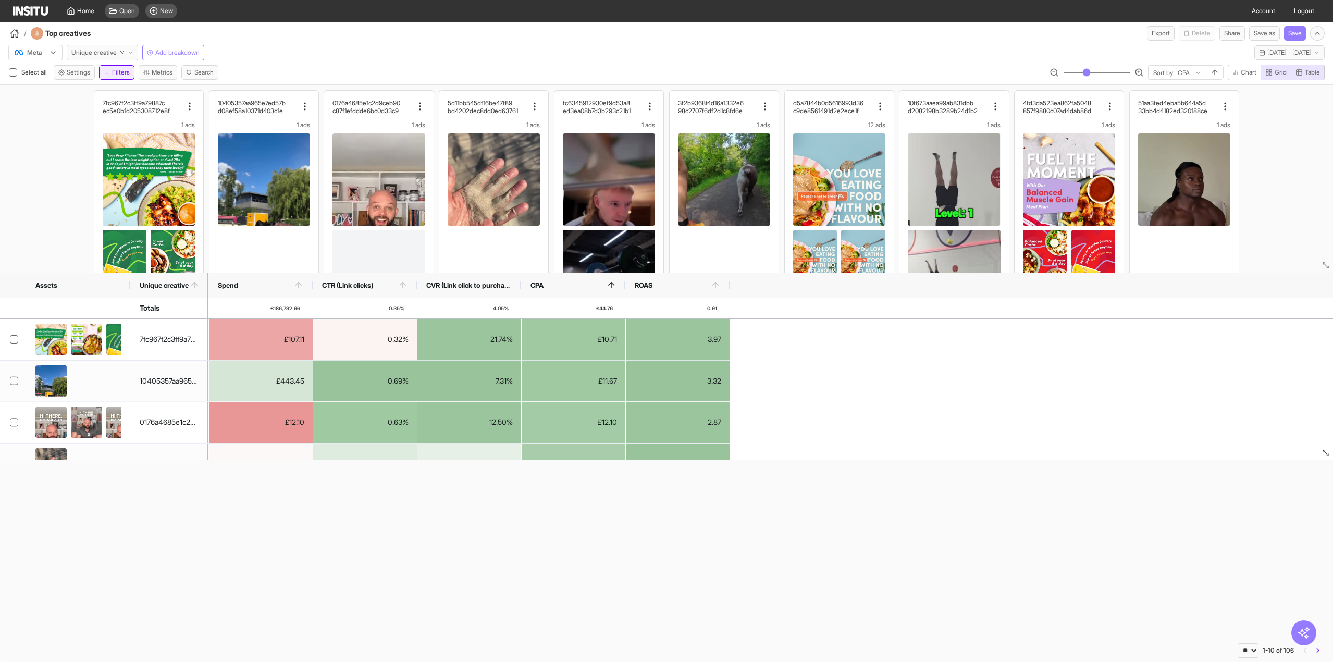
click at [116, 70] on button "Filters" at bounding box center [116, 72] width 35 height 15
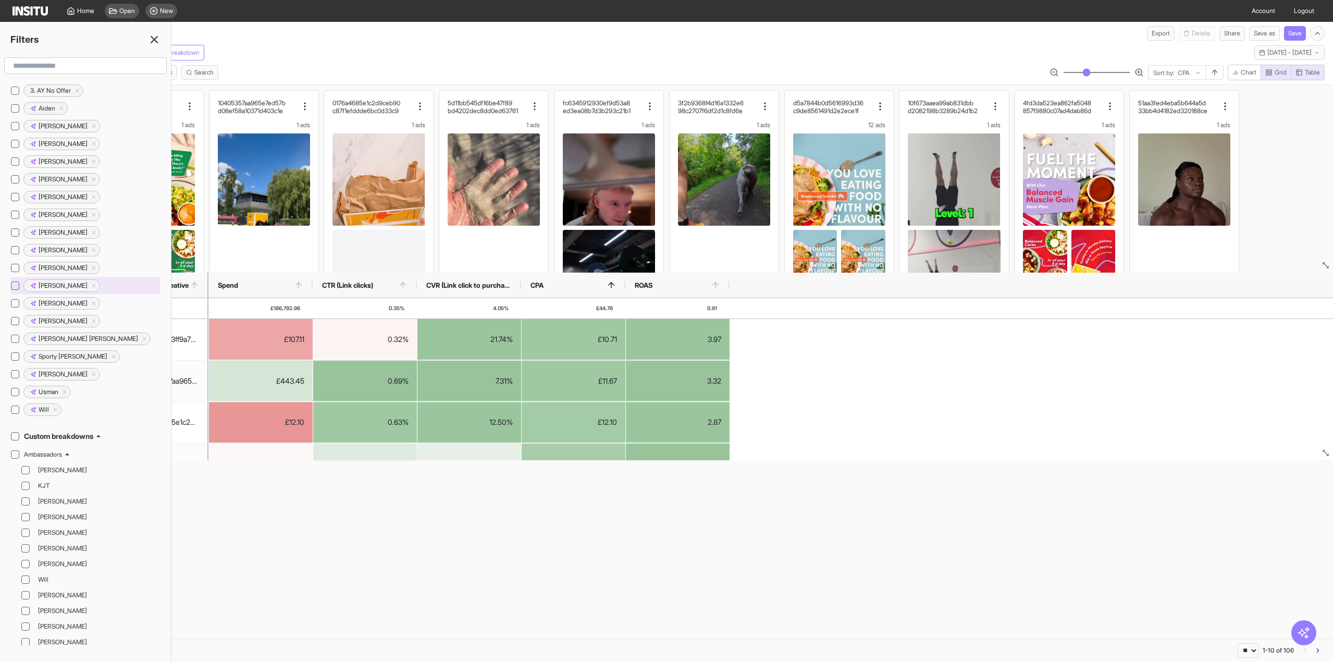
scroll to position [990, 0]
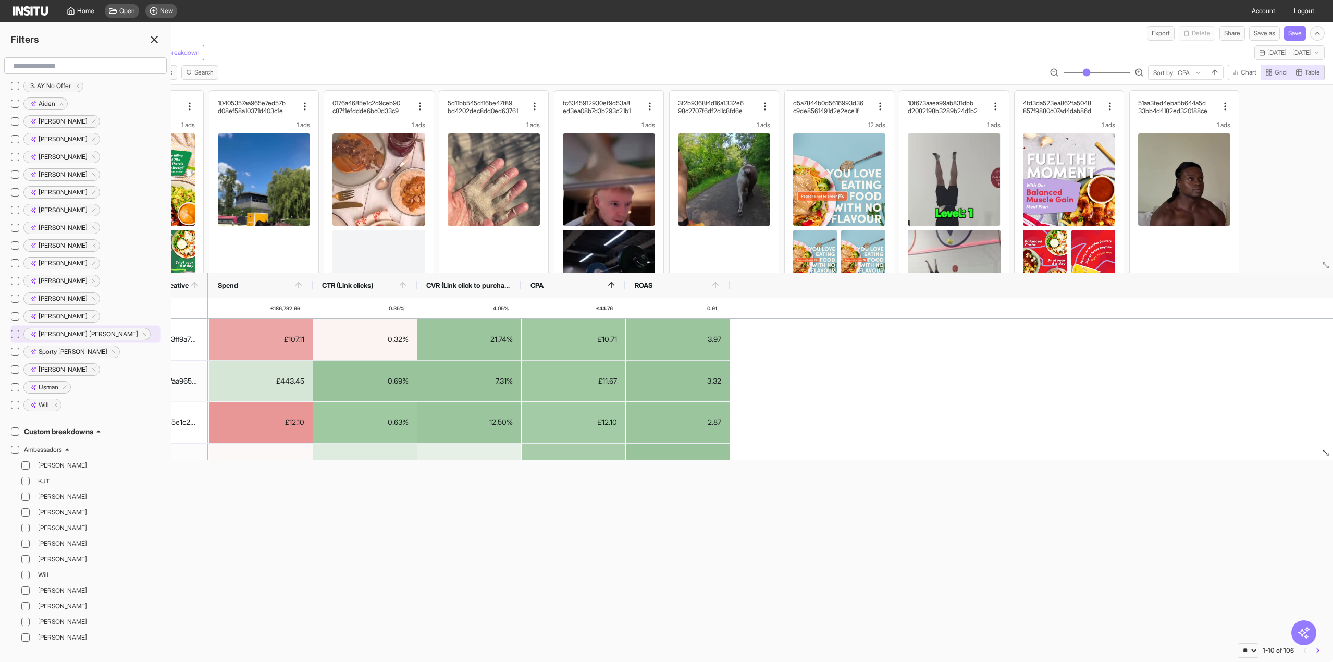
click at [19, 331] on div "[PERSON_NAME] [PERSON_NAME]" at bounding box center [85, 334] width 150 height 18
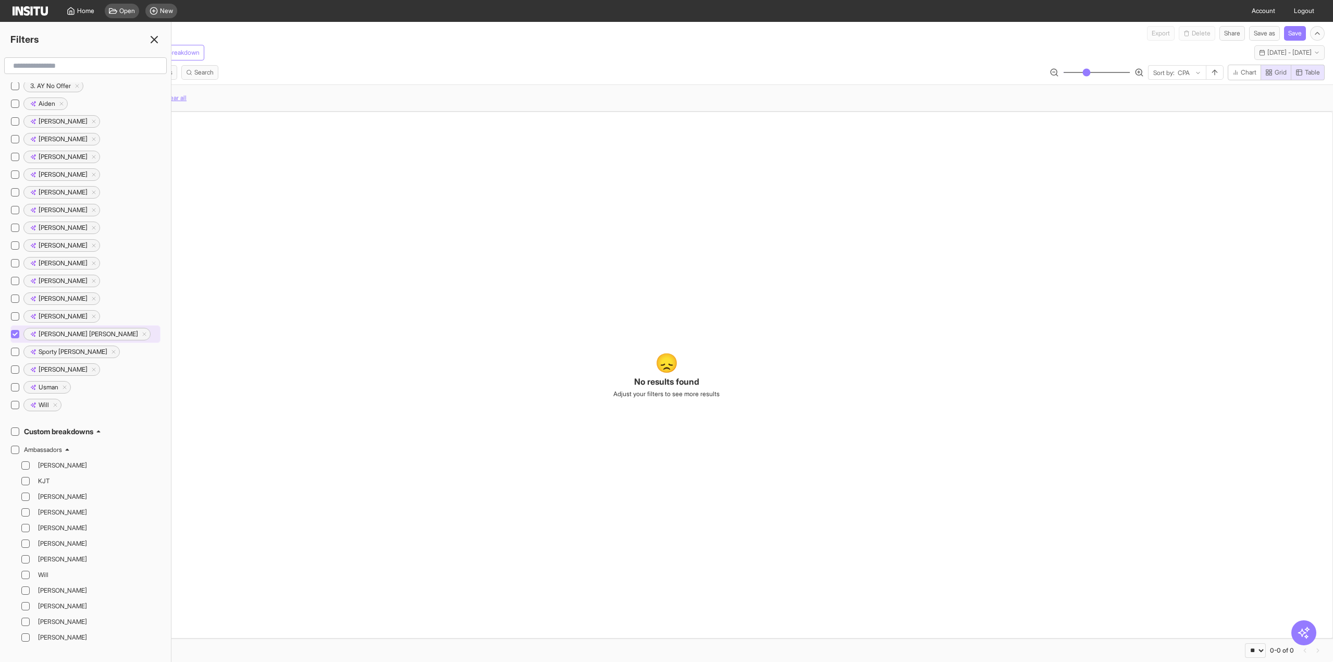
click at [18, 331] on div at bounding box center [15, 334] width 8 height 8
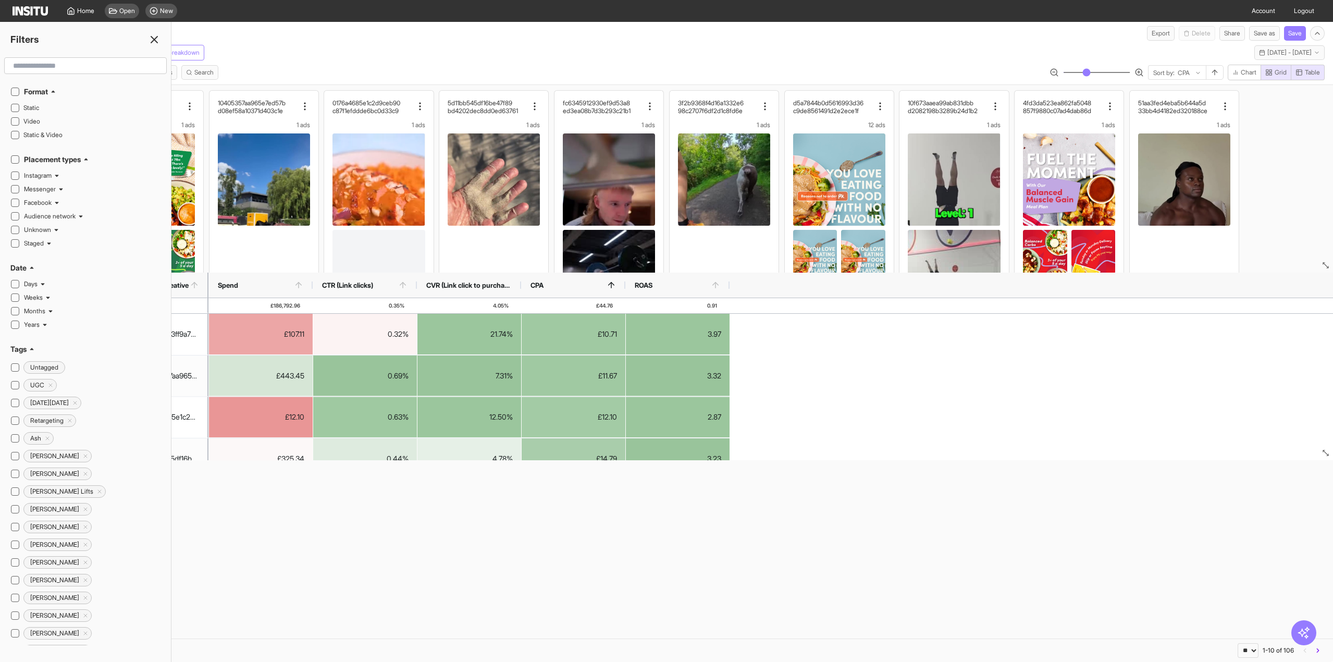
click at [59, 199] on div "Facebook" at bounding box center [42, 203] width 36 height 8
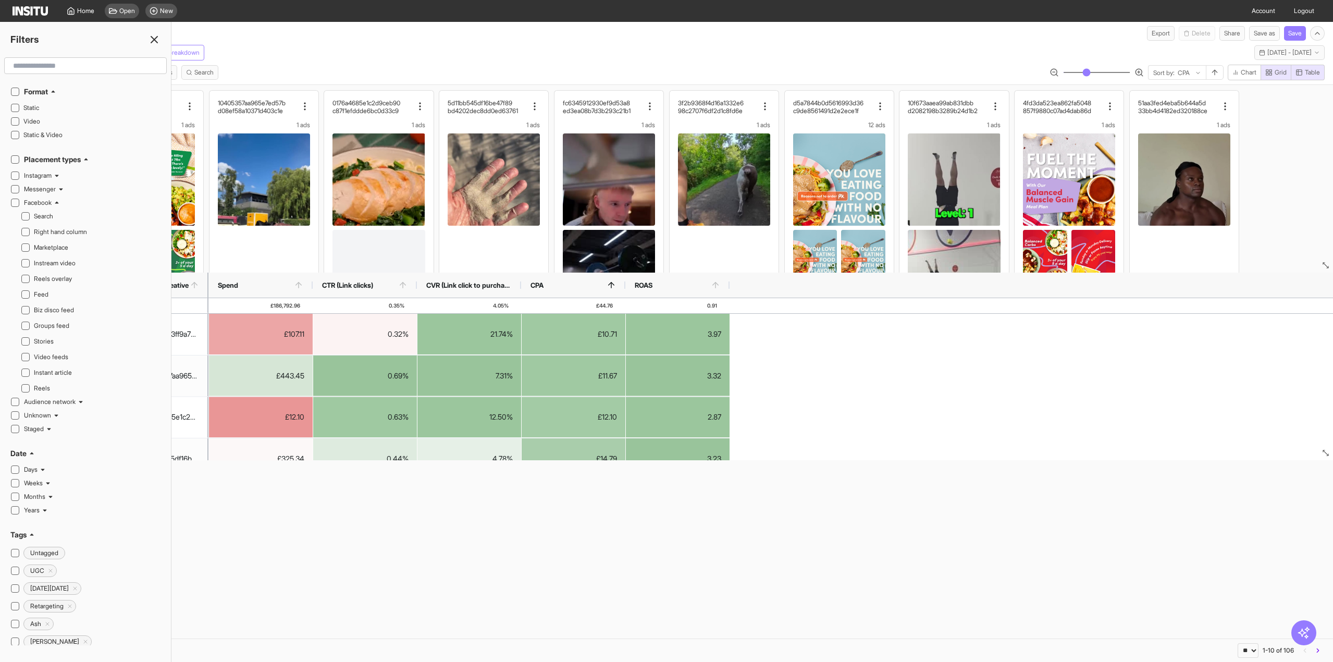
click at [60, 204] on icon at bounding box center [57, 203] width 6 height 6
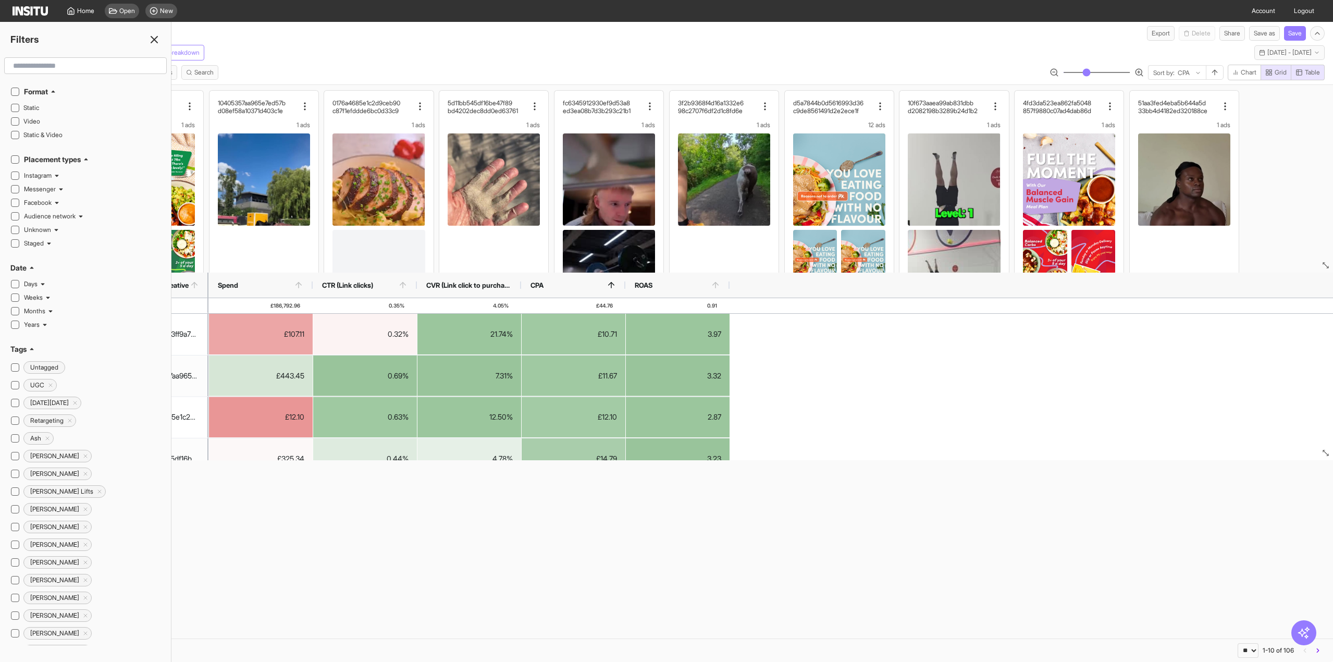
click at [228, 58] on div "Meta Unique creative Add breakdown [DATE] - [DATE] [DATE] - [DATE]" at bounding box center [666, 51] width 1333 height 20
click at [203, 73] on span "Search" at bounding box center [203, 72] width 19 height 8
click at [156, 37] on line at bounding box center [154, 39] width 6 height 6
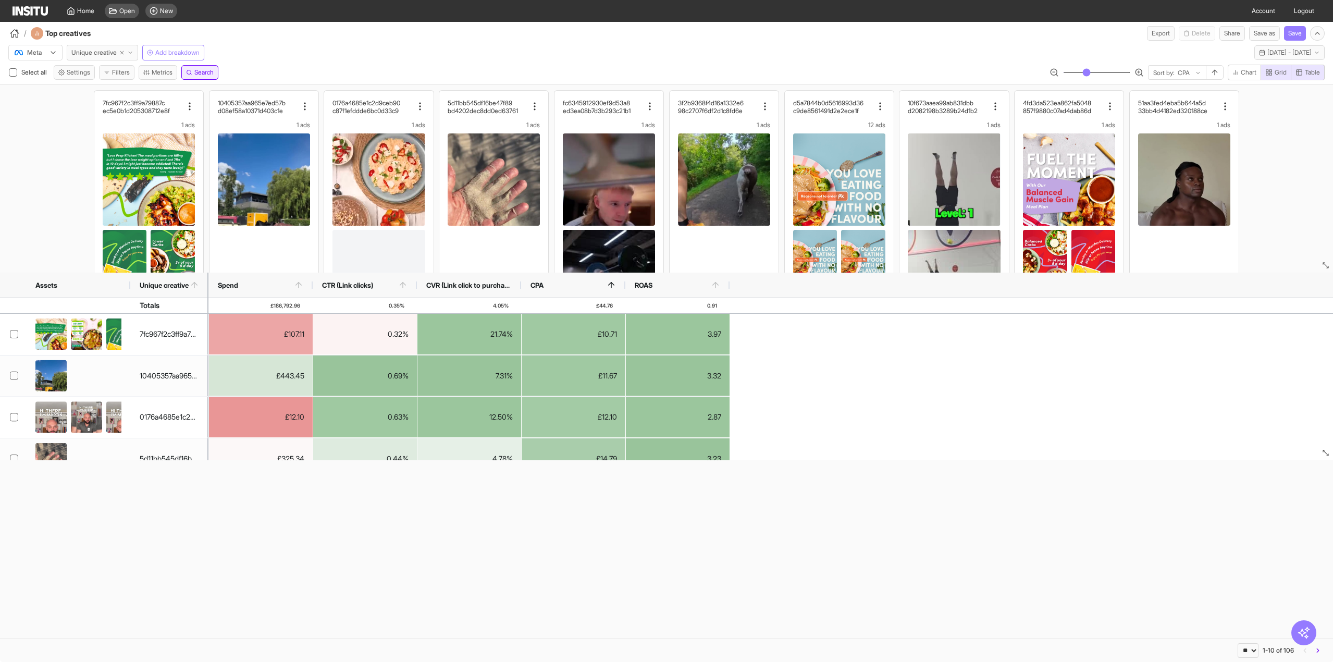
click at [209, 70] on span "Search" at bounding box center [203, 72] width 19 height 8
click at [1324, 161] on div "7fc967f2c3ff9a79887c ec5e0b1d205308712e8f 1 ads Spend £107.11 CTR (Link clicks)…" at bounding box center [666, 260] width 1333 height 350
click at [208, 70] on span "Search" at bounding box center [203, 72] width 19 height 8
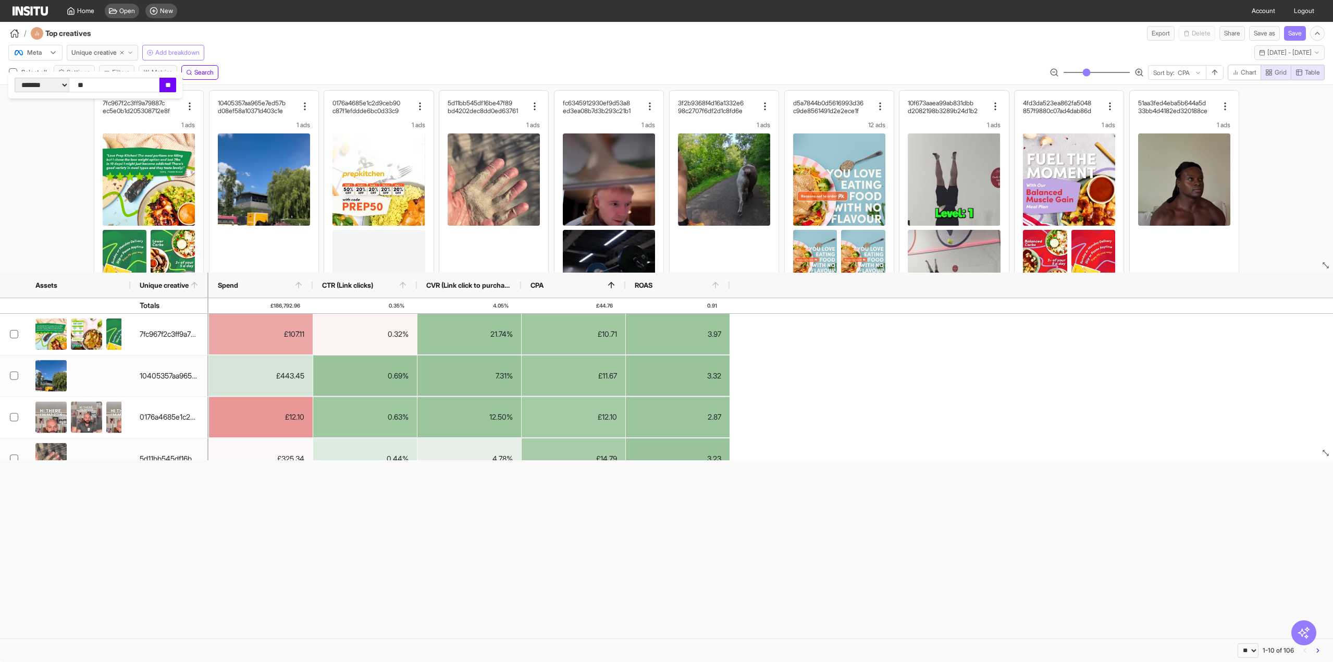
type input "**"
click at [176, 85] on input "**" at bounding box center [167, 85] width 17 height 15
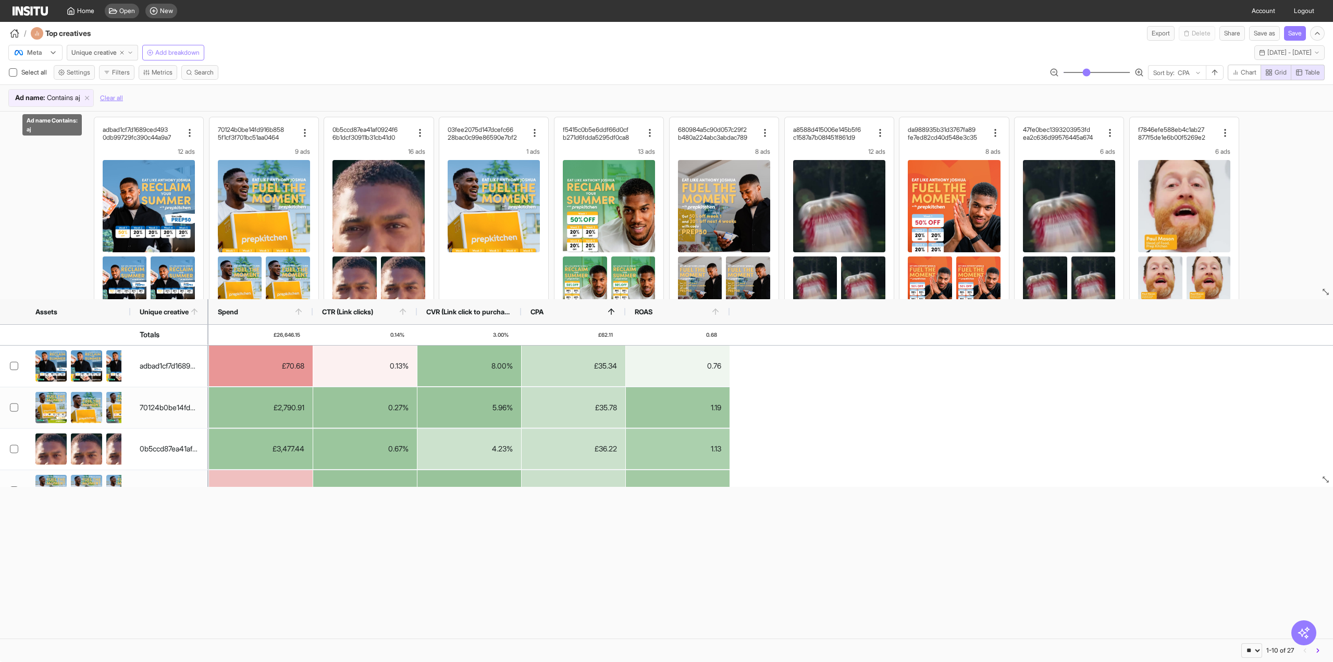
click at [68, 93] on span "Contains" at bounding box center [60, 98] width 26 height 10
type input "*******"
click input "**" at bounding box center [167, 85] width 17 height 15
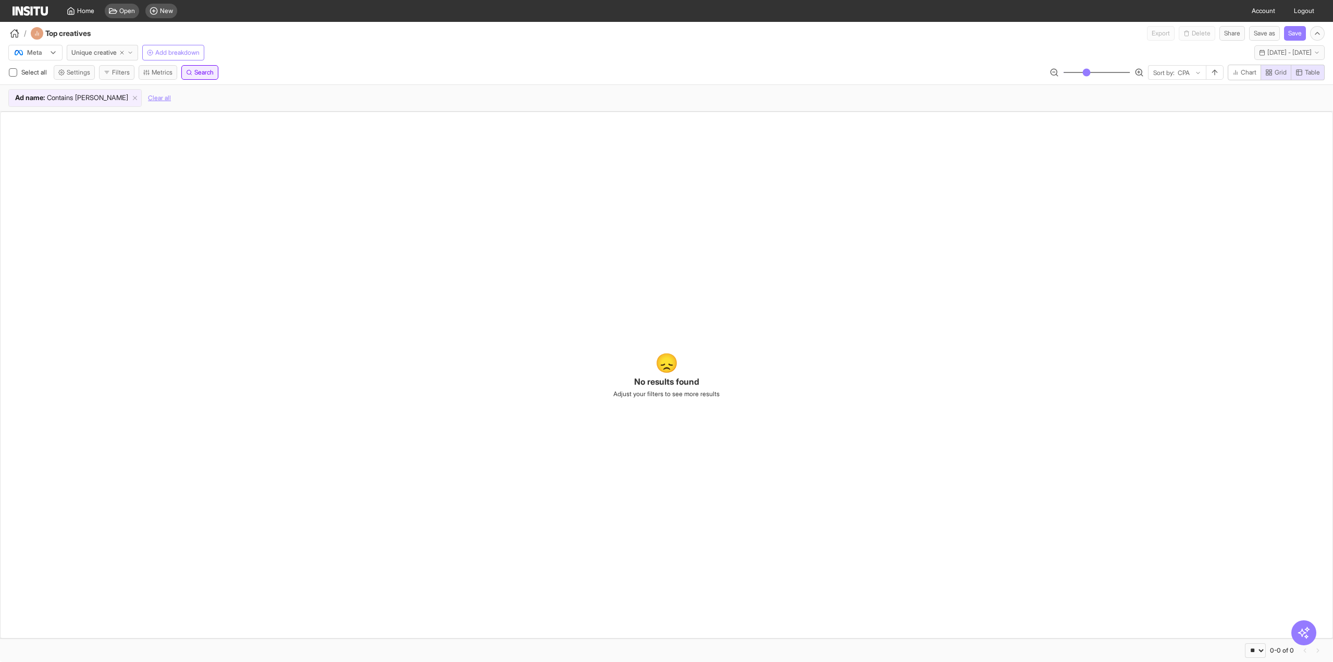
click at [195, 68] on button "Search" at bounding box center [199, 72] width 37 height 15
click at [69, 83] on select "**********" at bounding box center [42, 85] width 54 height 15
click at [15, 78] on select "**********" at bounding box center [42, 85] width 54 height 15
click at [109, 90] on input "text" at bounding box center [114, 85] width 91 height 15
type input "**"
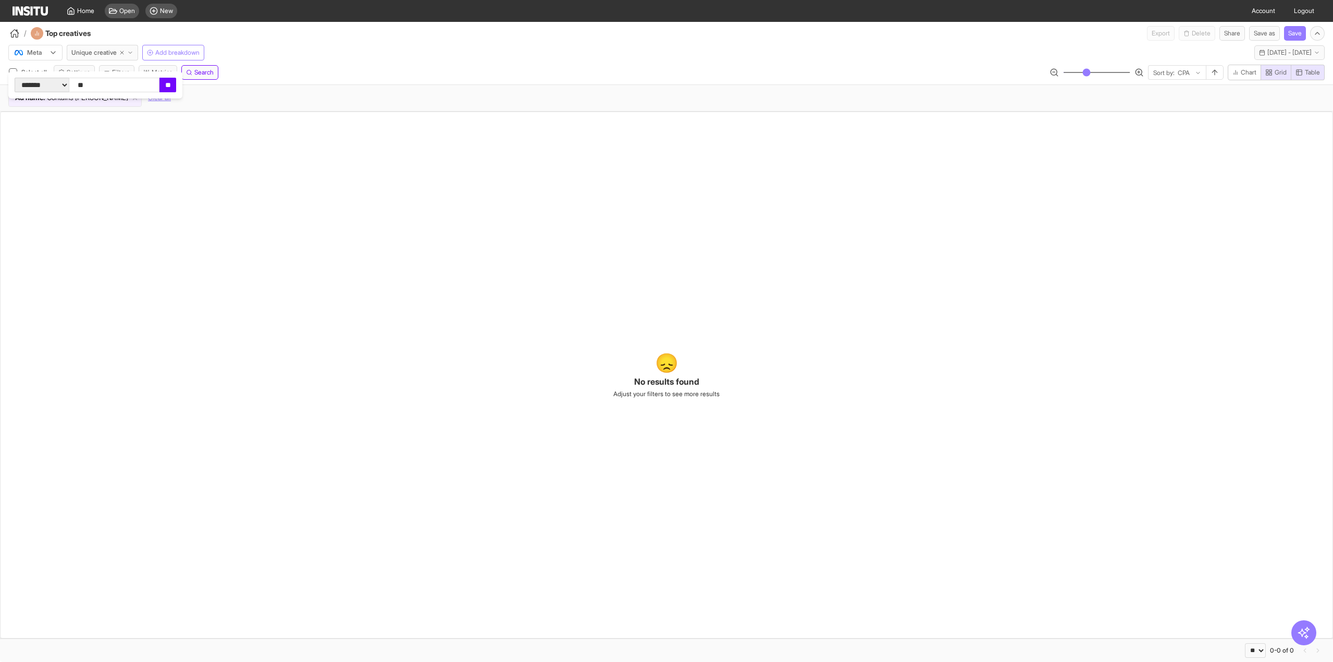
click at [176, 84] on input "**" at bounding box center [167, 85] width 17 height 15
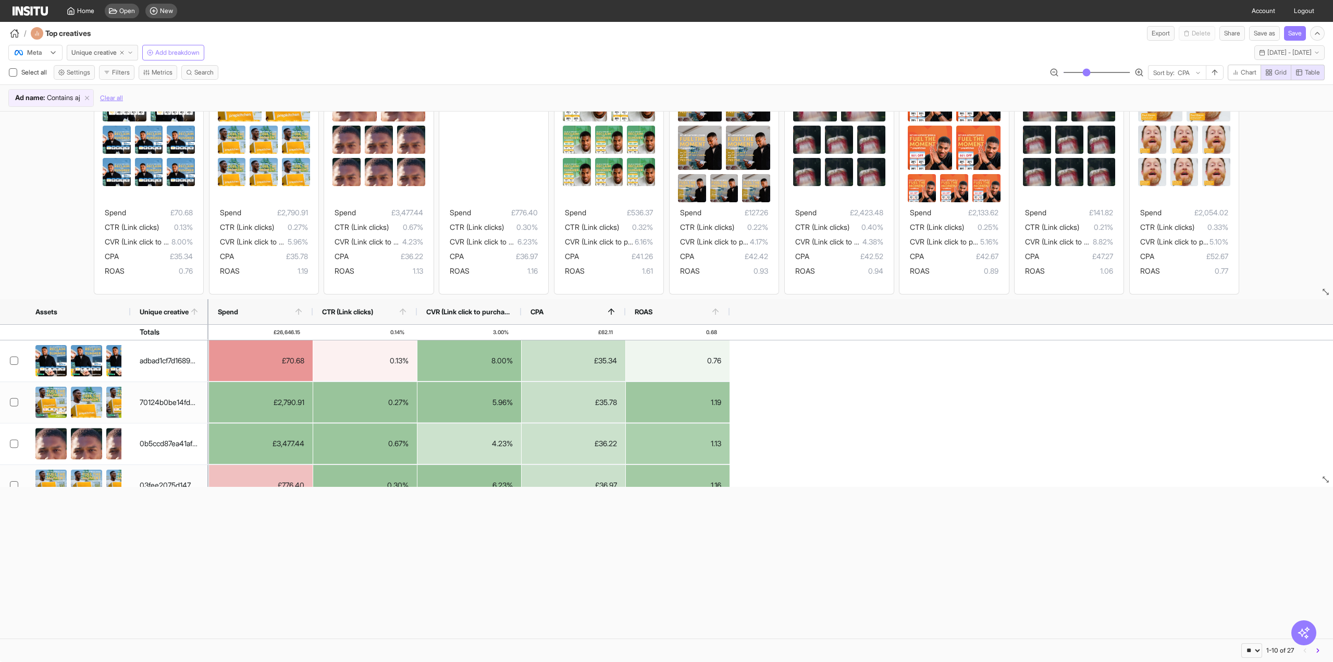
click at [888, 347] on div "£70.68 0.13% 8.00% £35.34 0.76 £2,790.91 0.27% 5.96% £35.78 1.19 £3,477.44 0.67…" at bounding box center [766, 547] width 1117 height 415
click at [91, 98] on icon at bounding box center [86, 97] width 7 height 7
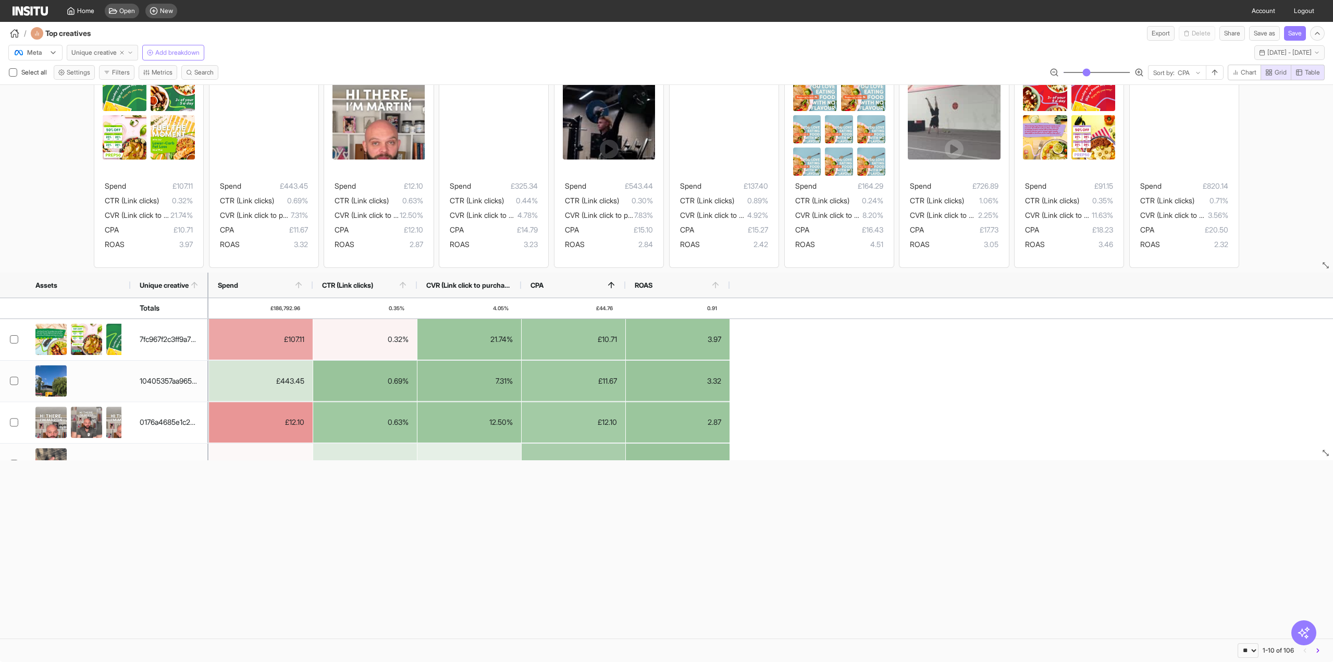
click at [121, 54] on icon "button" at bounding box center [122, 53] width 6 height 6
select select "**"
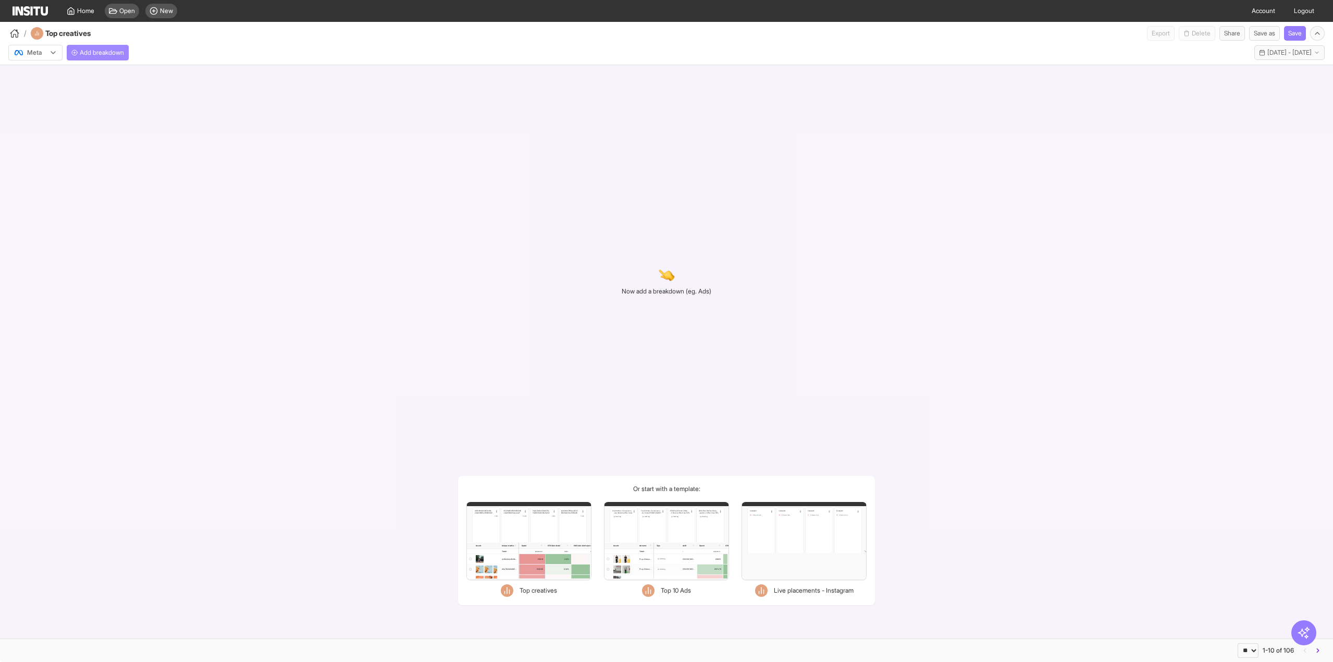
click at [111, 54] on span "Add breakdown" at bounding box center [102, 52] width 44 height 8
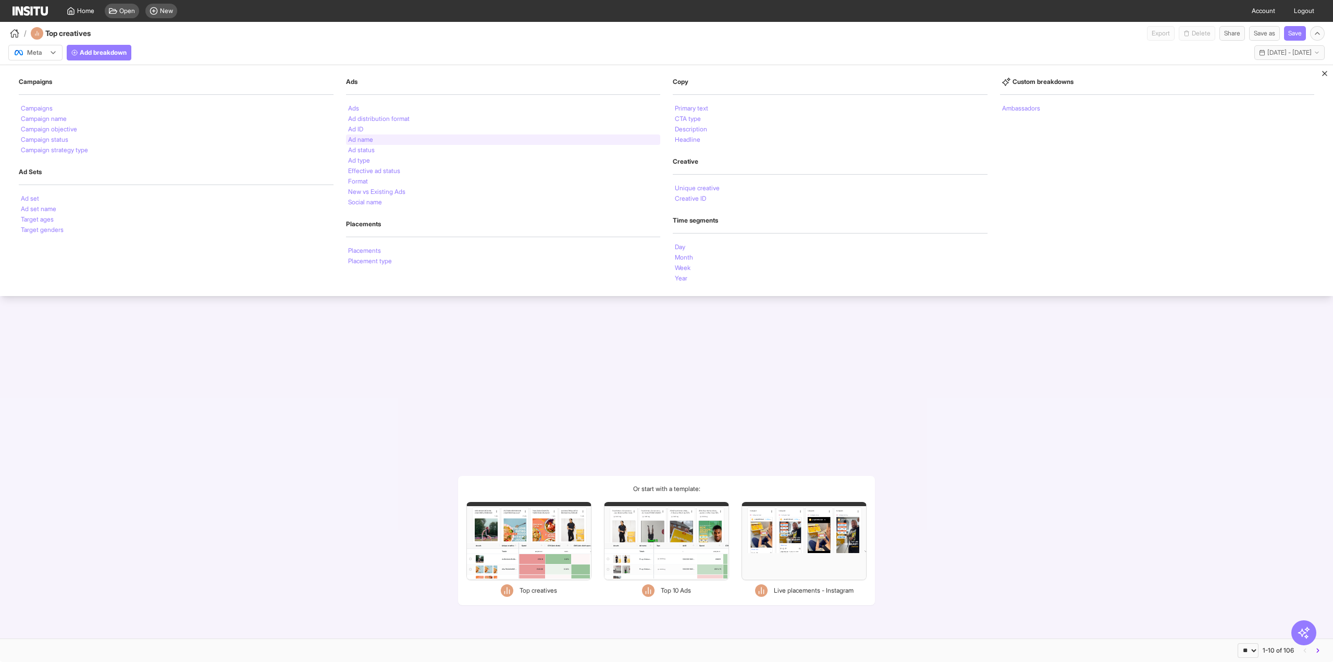
click at [363, 139] on li "Ad name" at bounding box center [360, 140] width 25 height 6
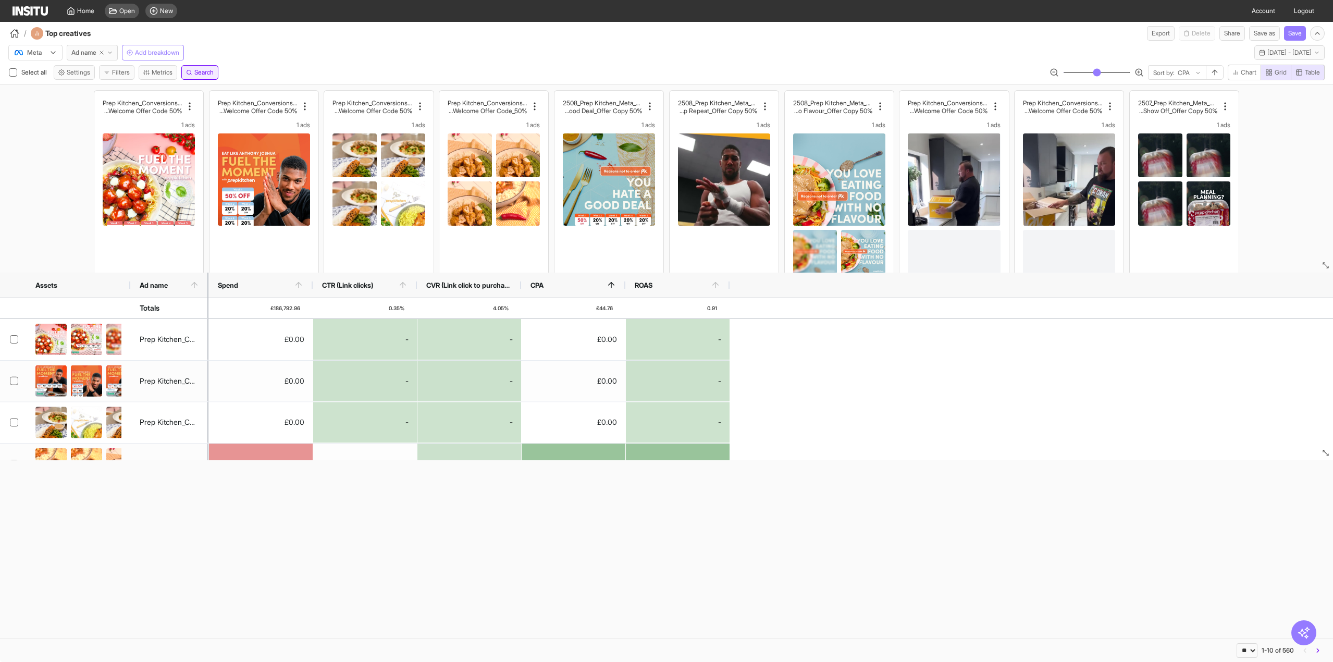
click at [202, 67] on button "Search" at bounding box center [199, 72] width 37 height 15
type input "**"
click at [176, 81] on input "**" at bounding box center [167, 85] width 17 height 15
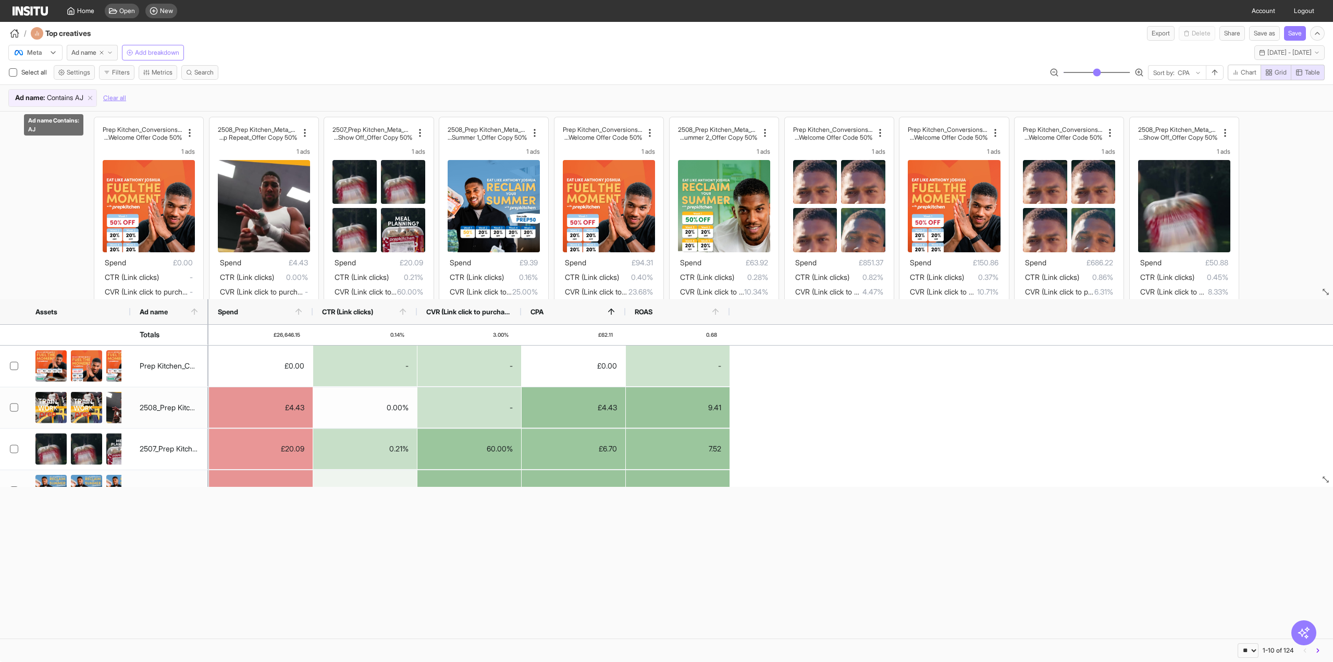
click at [90, 94] on span "Ad name : Contains [PERSON_NAME]" at bounding box center [49, 98] width 81 height 10
drag, startPoint x: 101, startPoint y: 90, endPoint x: 54, endPoint y: 91, distance: 47.4
click at [54, 91] on form "**********" at bounding box center [96, 85] width 162 height 15
click at [284, 75] on div "**********" at bounding box center [666, 75] width 1333 height 20
click at [122, 95] on button "Clear all" at bounding box center [114, 98] width 23 height 18
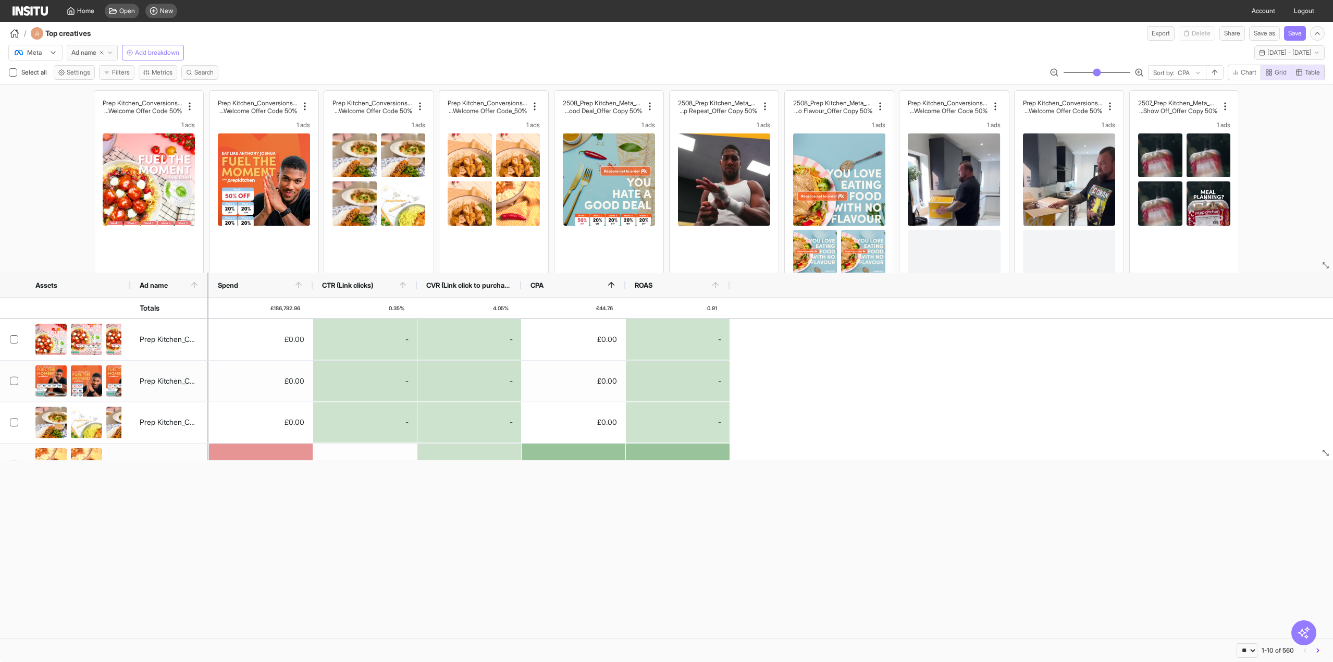
click at [299, 290] on div "Spend" at bounding box center [260, 285] width 85 height 25
click at [299, 285] on line at bounding box center [299, 285] width 0 height 6
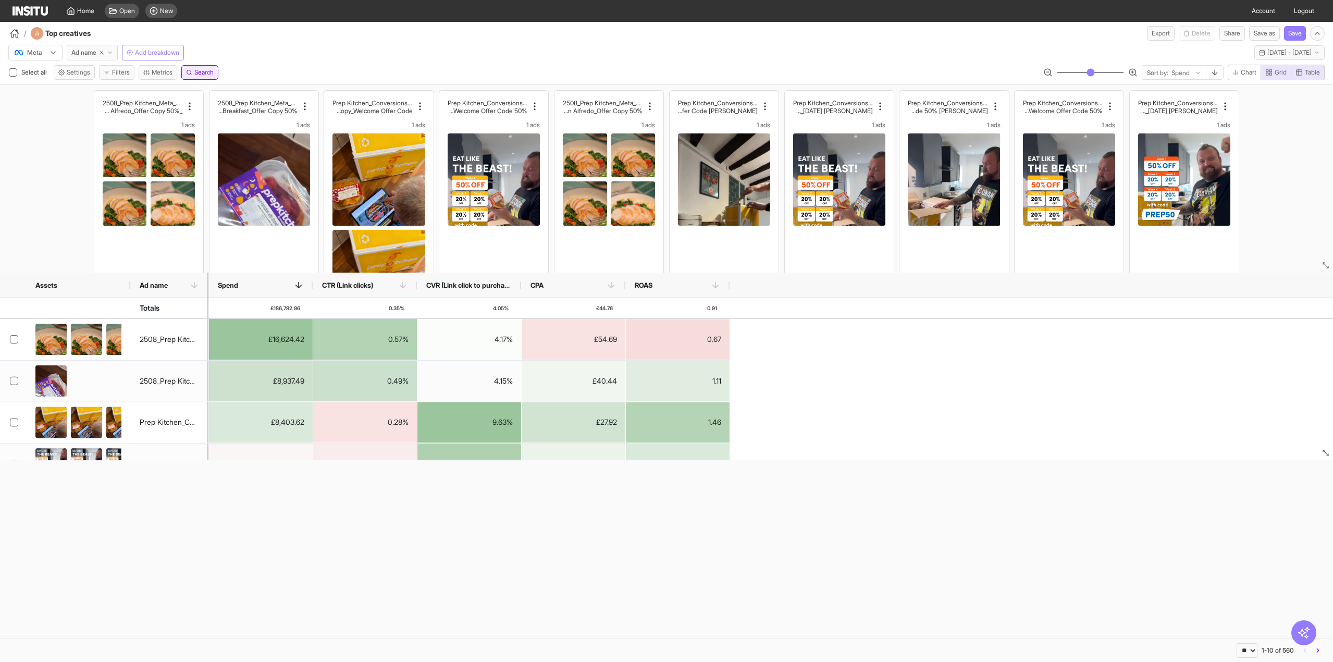
click at [214, 74] on span "Search" at bounding box center [203, 72] width 19 height 8
type input "**"
click at [176, 78] on input "**" at bounding box center [167, 85] width 17 height 15
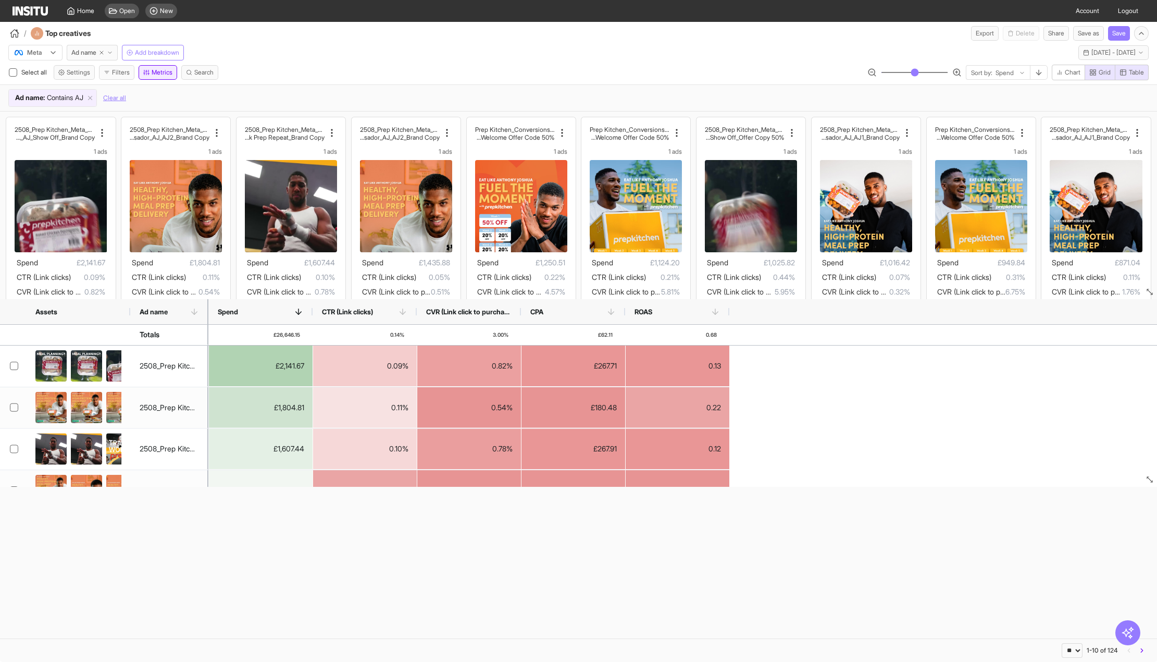
click at [154, 74] on button "Metrics" at bounding box center [158, 72] width 39 height 15
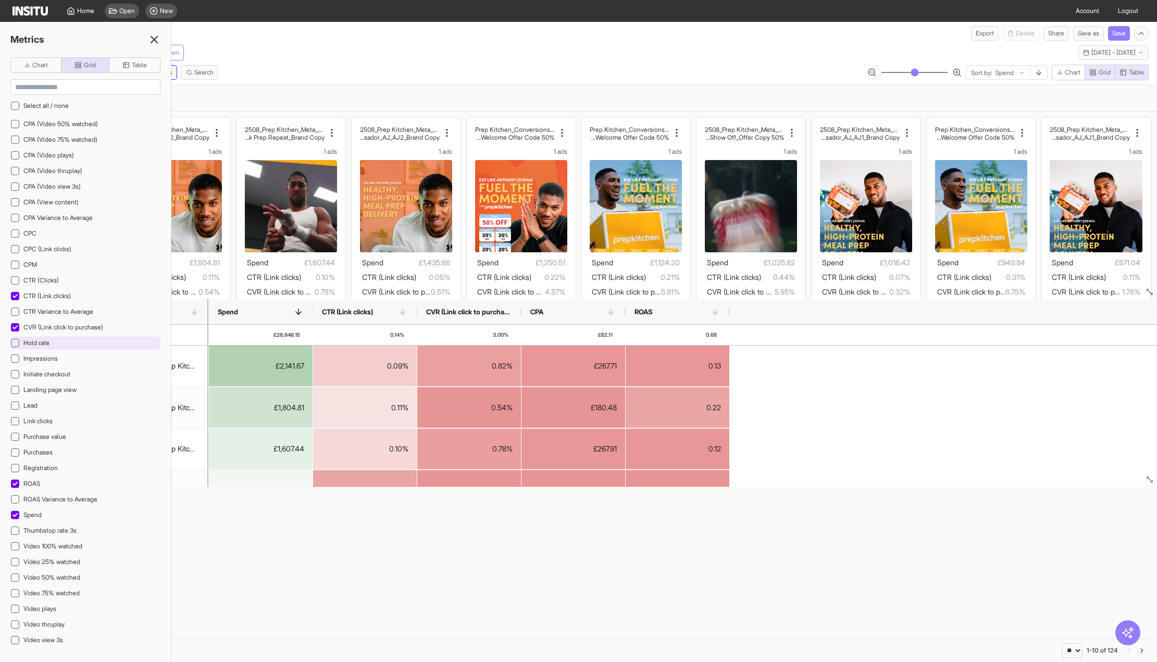
scroll to position [189, 0]
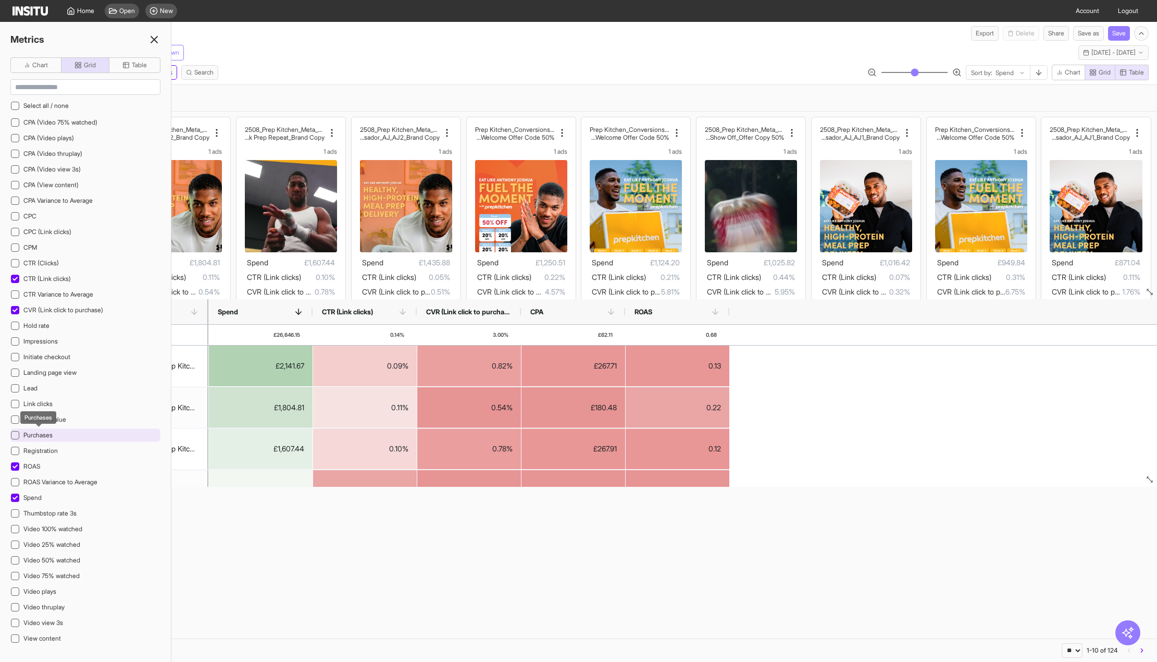
click at [48, 431] on span "Purchases" at bounding box center [37, 435] width 29 height 8
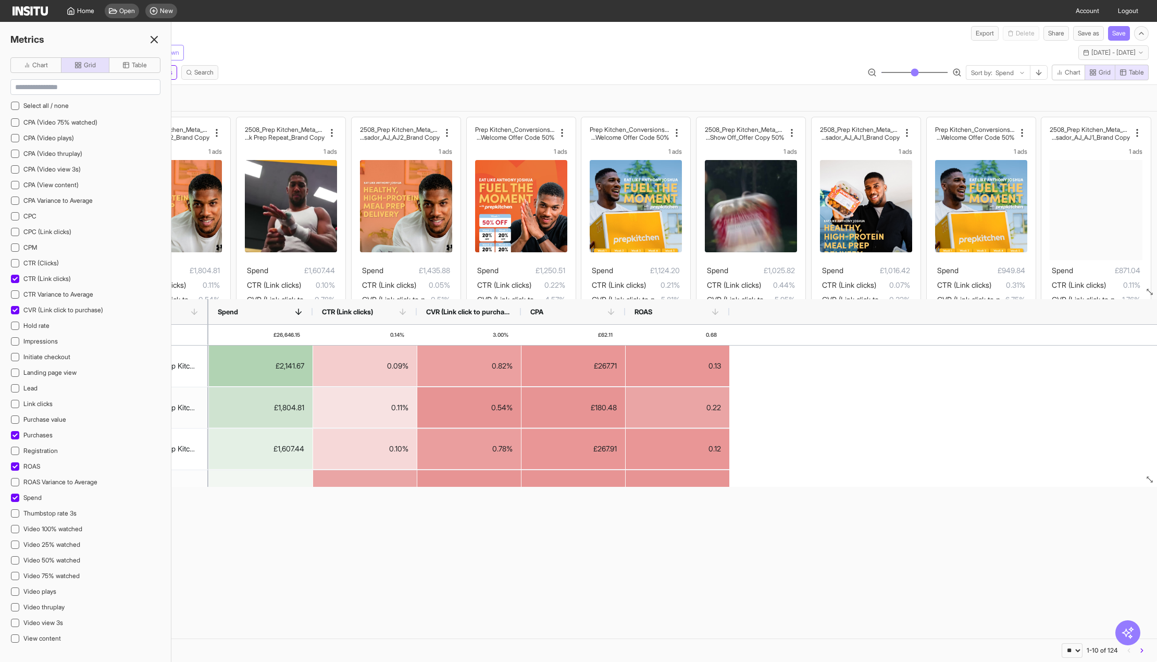
click at [158, 38] on icon at bounding box center [154, 39] width 13 height 13
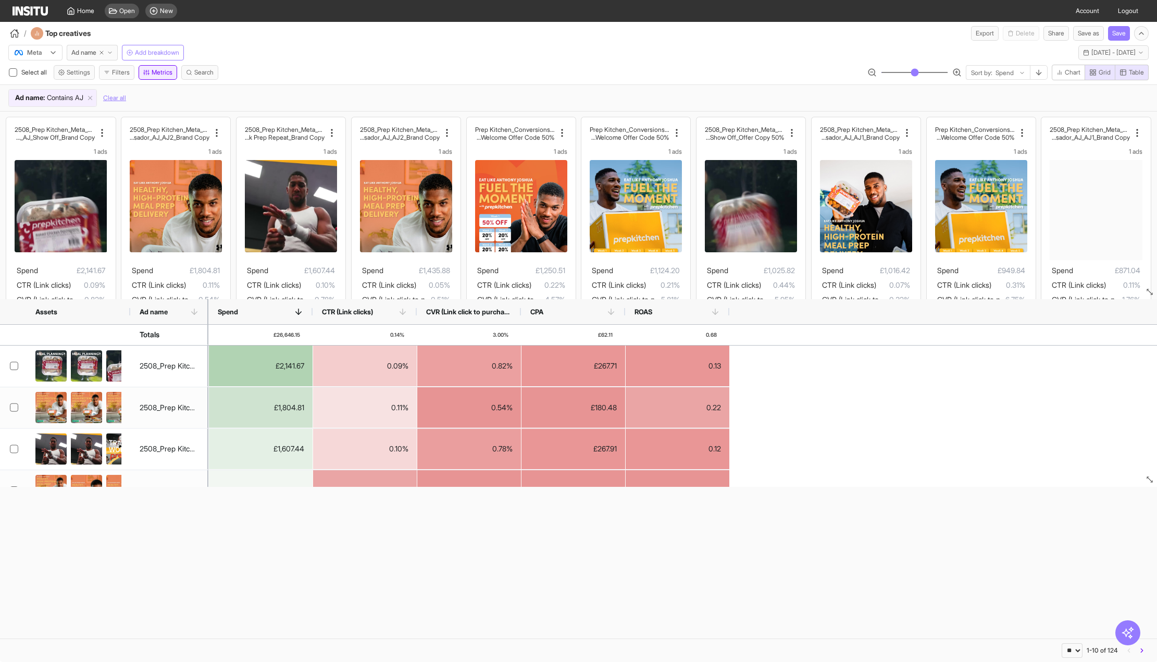
click at [159, 73] on button "Metrics" at bounding box center [158, 72] width 39 height 15
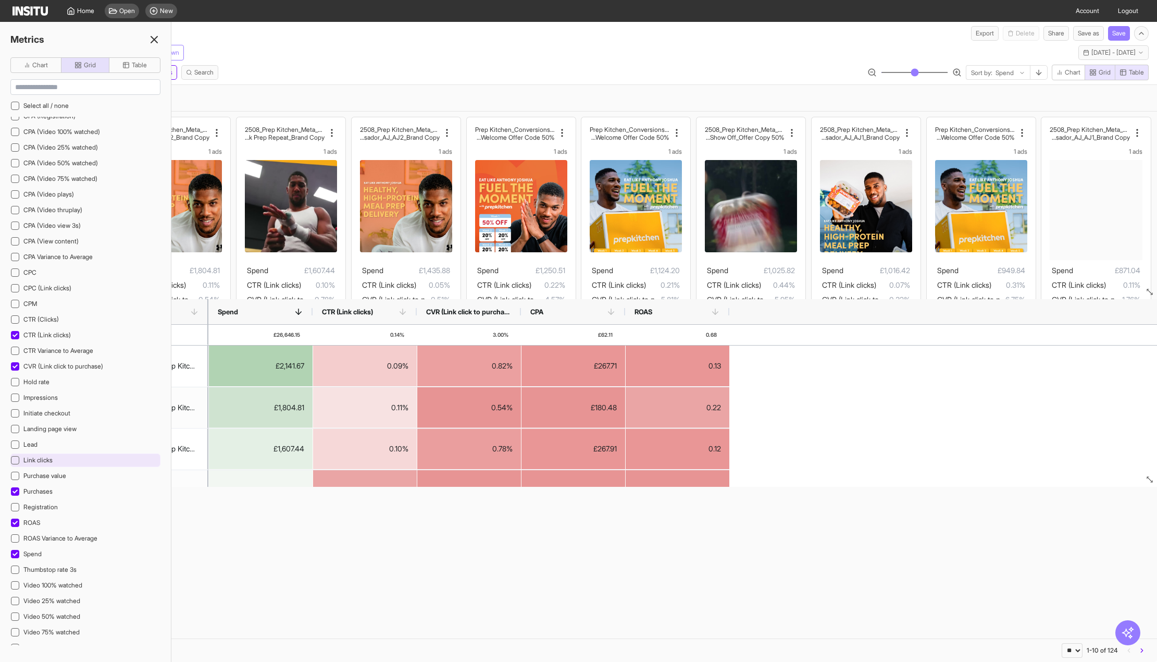
scroll to position [189, 0]
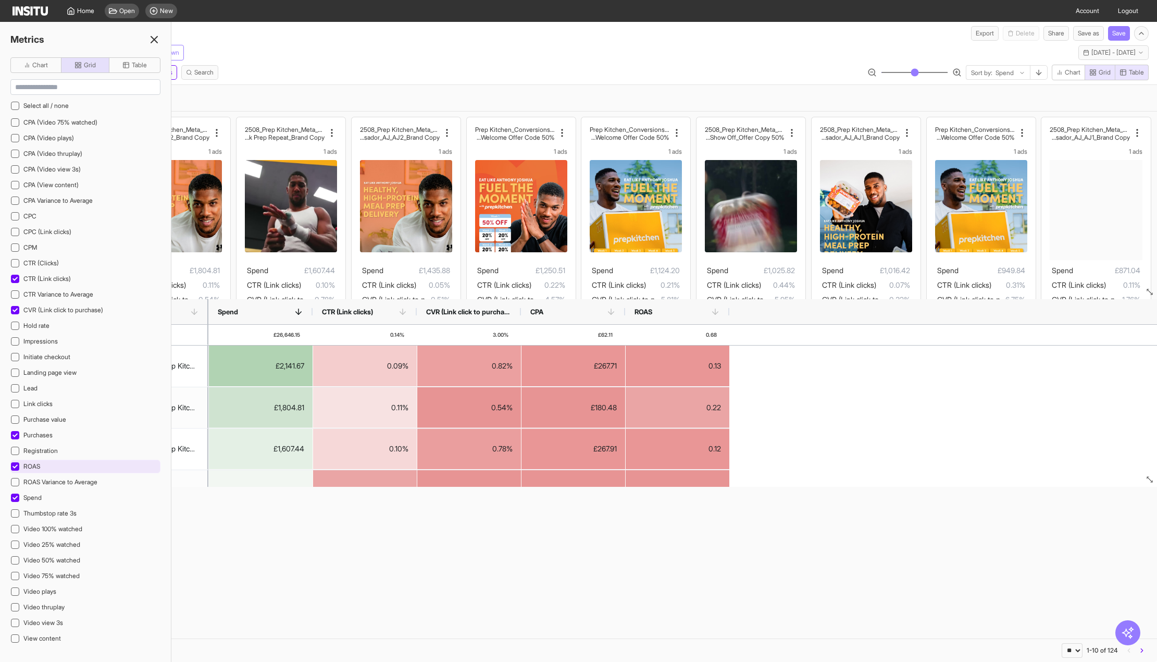
click at [25, 471] on div "ROAS" at bounding box center [85, 467] width 150 height 14
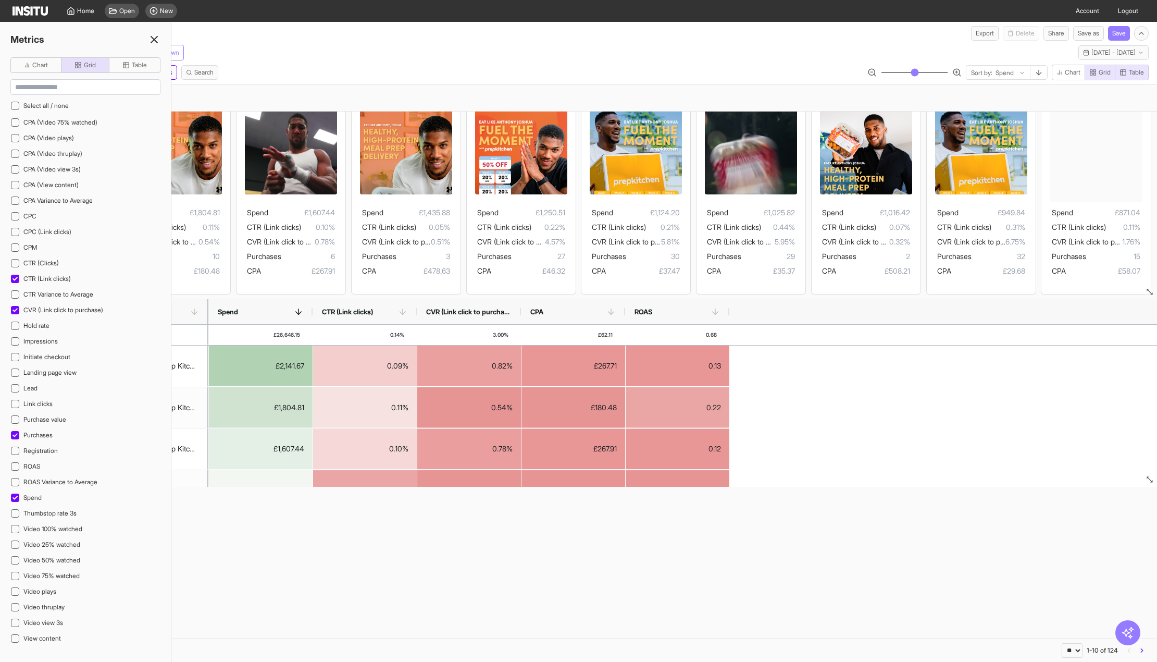
scroll to position [261, 0]
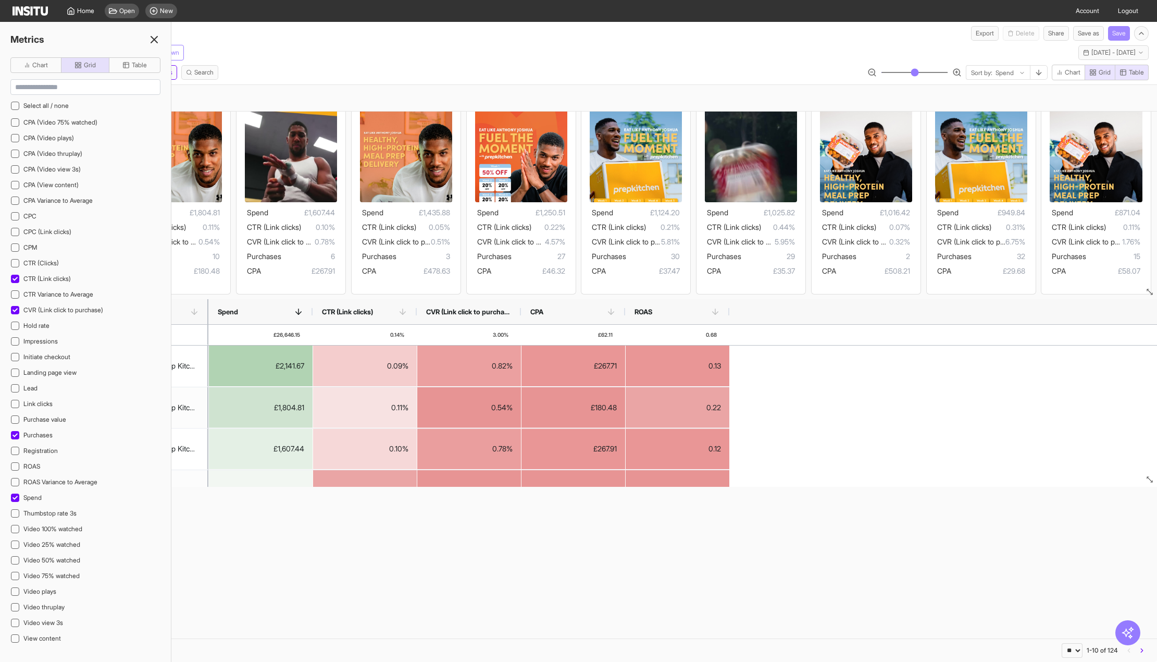
click at [1116, 29] on button "Save" at bounding box center [1119, 33] width 22 height 15
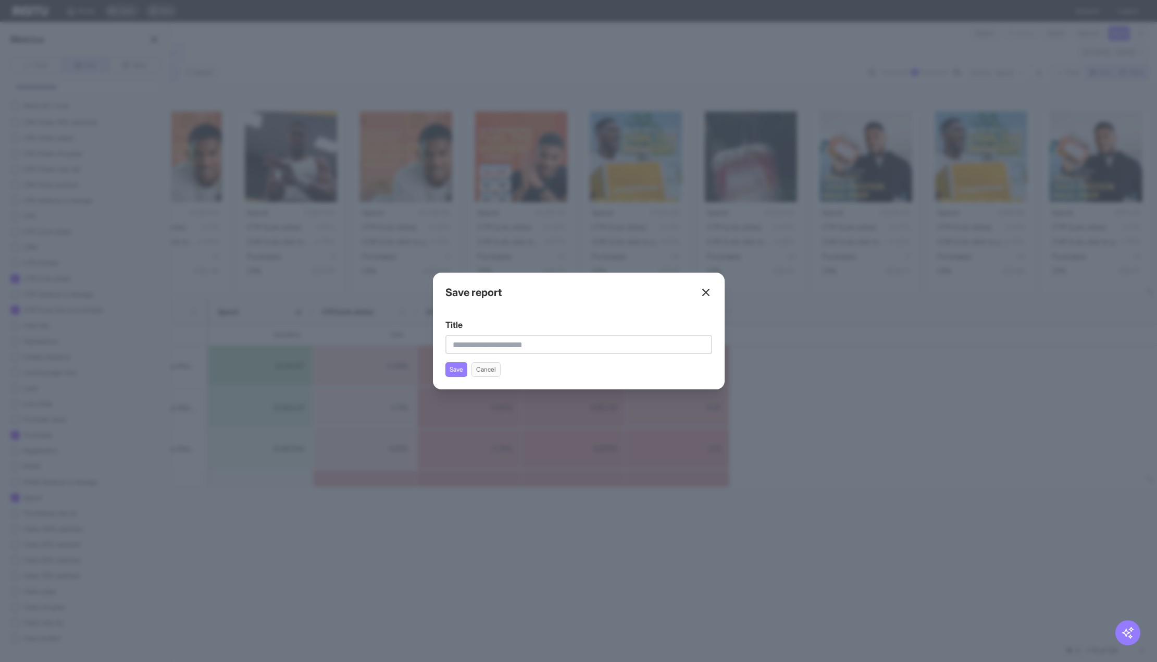
click at [483, 377] on div "Save report Title Save Cancel" at bounding box center [579, 331] width 292 height 117
click at [483, 369] on button "Cancel" at bounding box center [486, 369] width 29 height 15
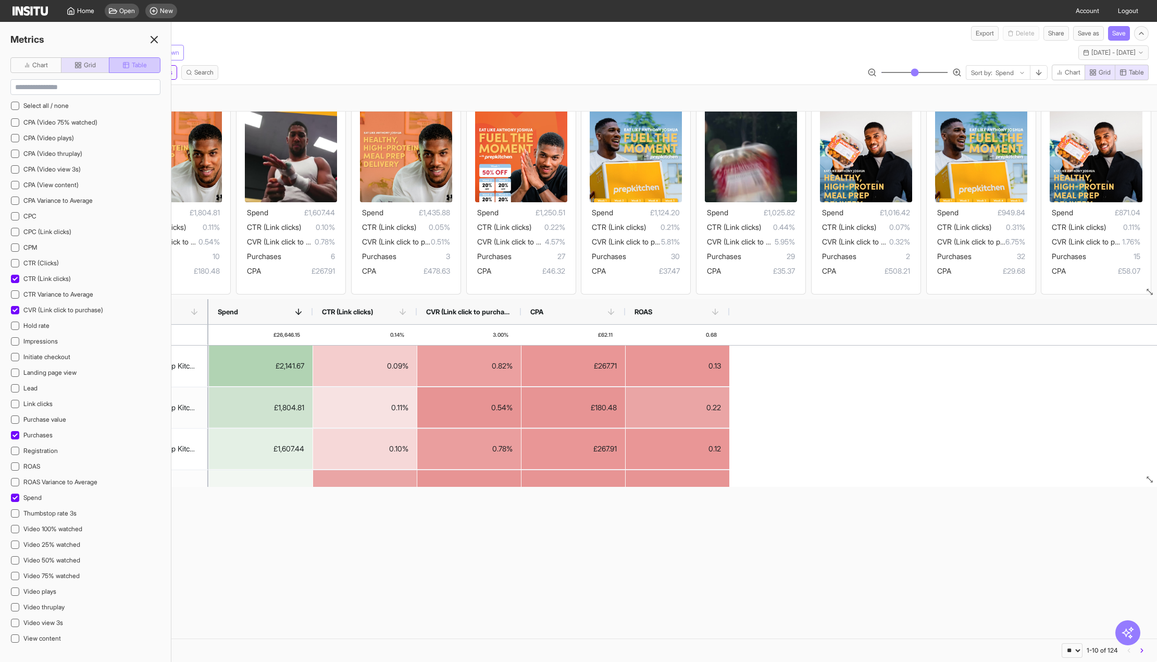
click at [129, 64] on span "Table" at bounding box center [134, 65] width 24 height 8
click at [28, 437] on span "Purchases" at bounding box center [37, 435] width 29 height 8
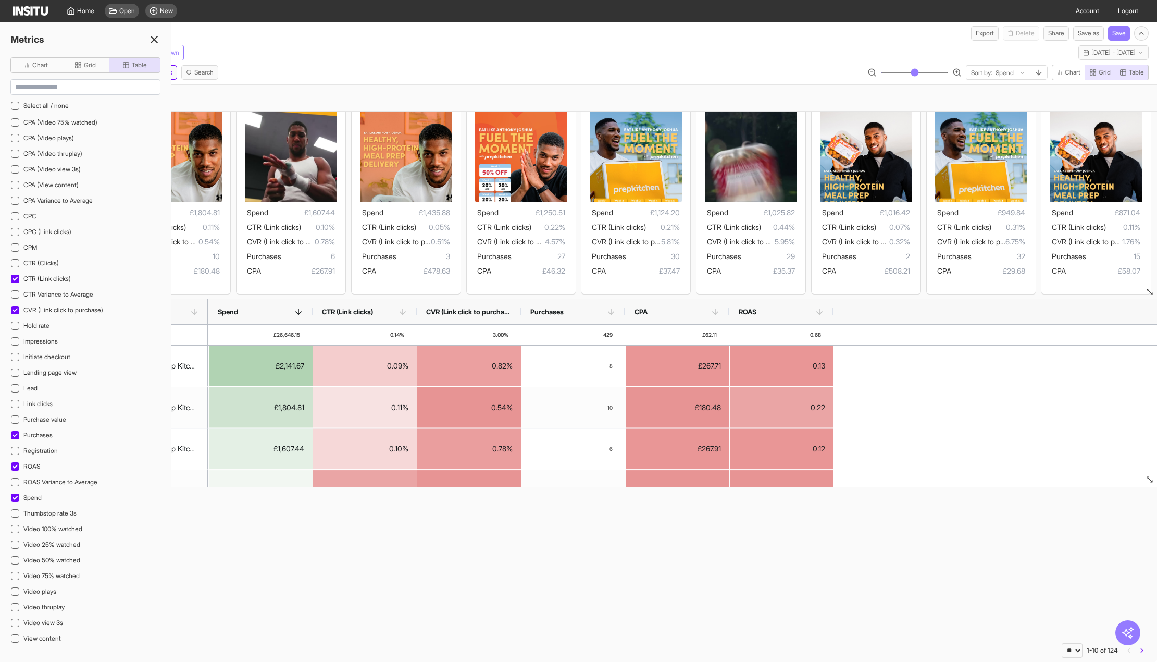
click at [153, 36] on icon at bounding box center [154, 39] width 13 height 13
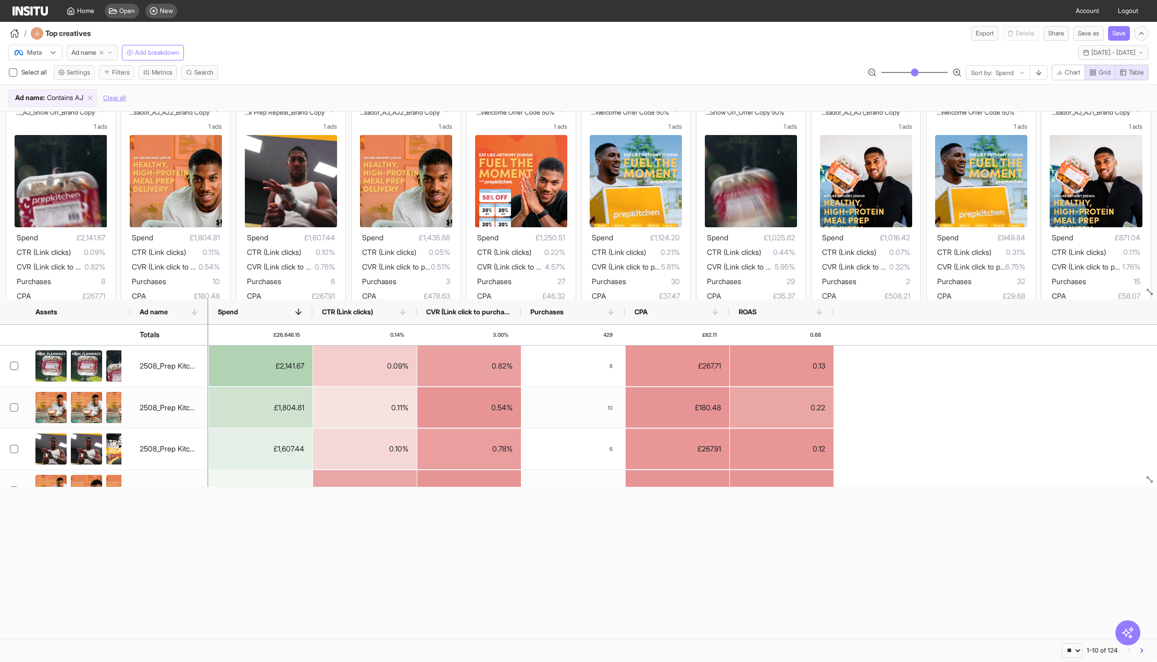
scroll to position [104, 0]
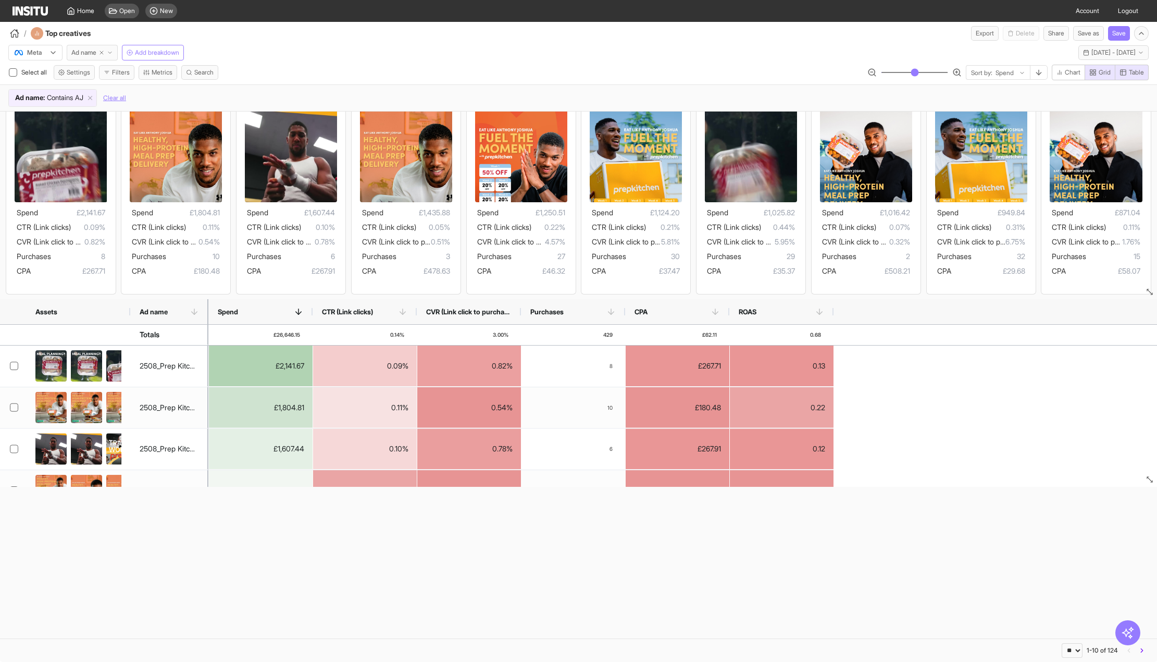
click at [108, 55] on icon "button" at bounding box center [110, 53] width 6 height 6
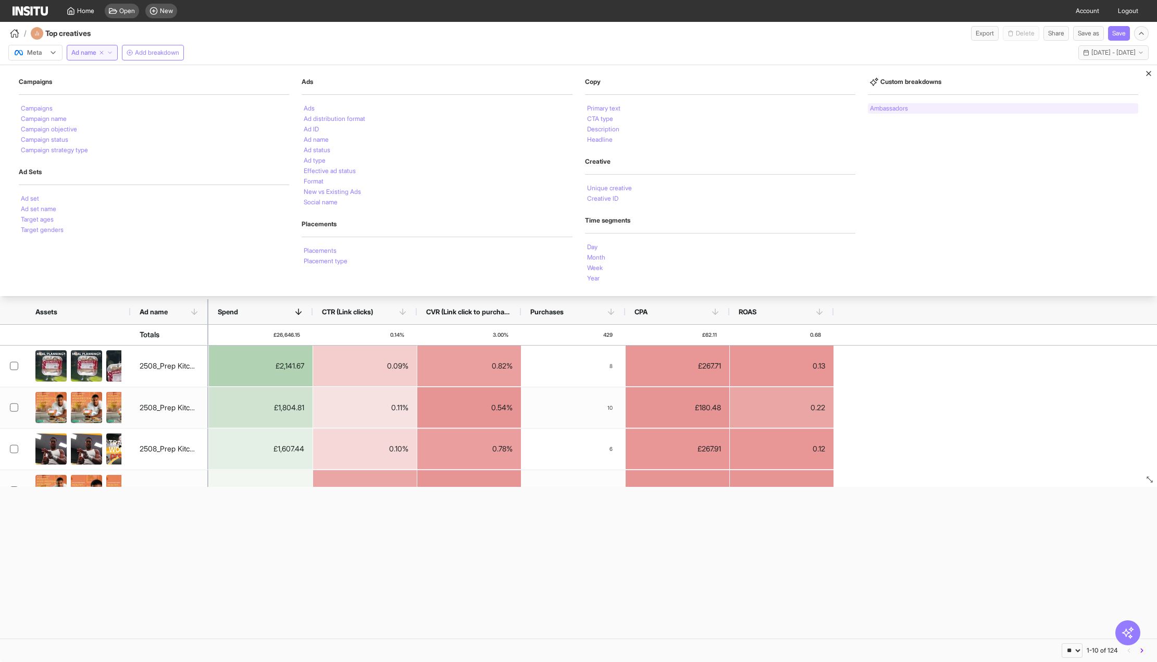
click at [890, 104] on div "Ambassadors" at bounding box center [1003, 108] width 270 height 10
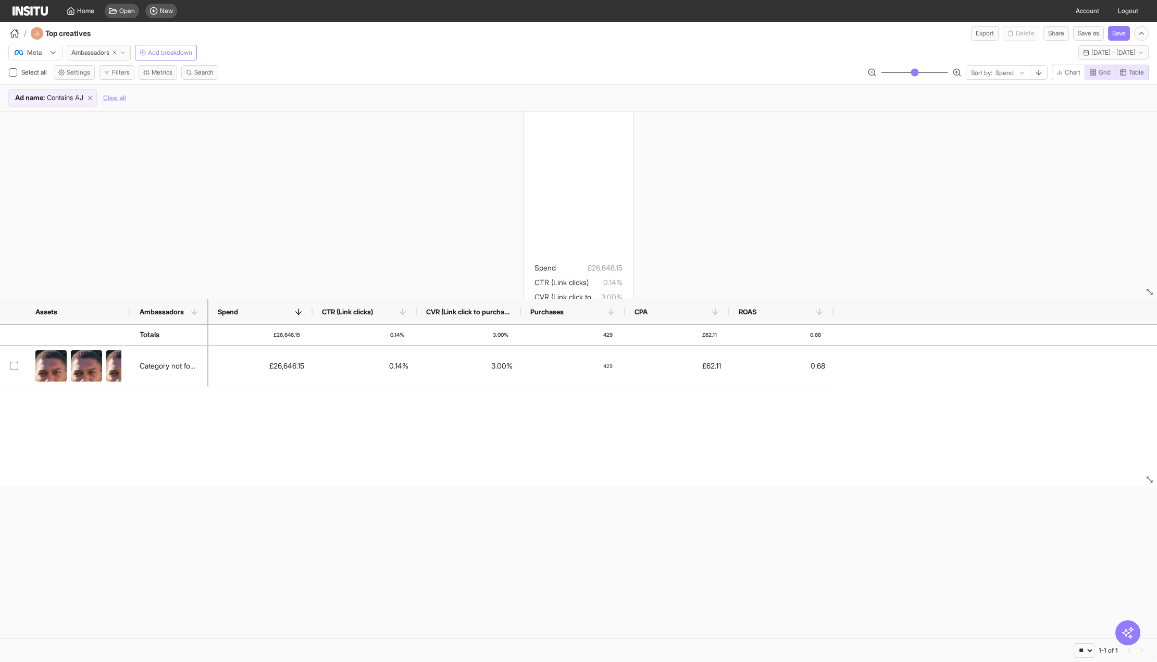
scroll to position [104, 0]
click at [96, 93] on div "Ad name : Contains [PERSON_NAME]" at bounding box center [53, 98] width 88 height 17
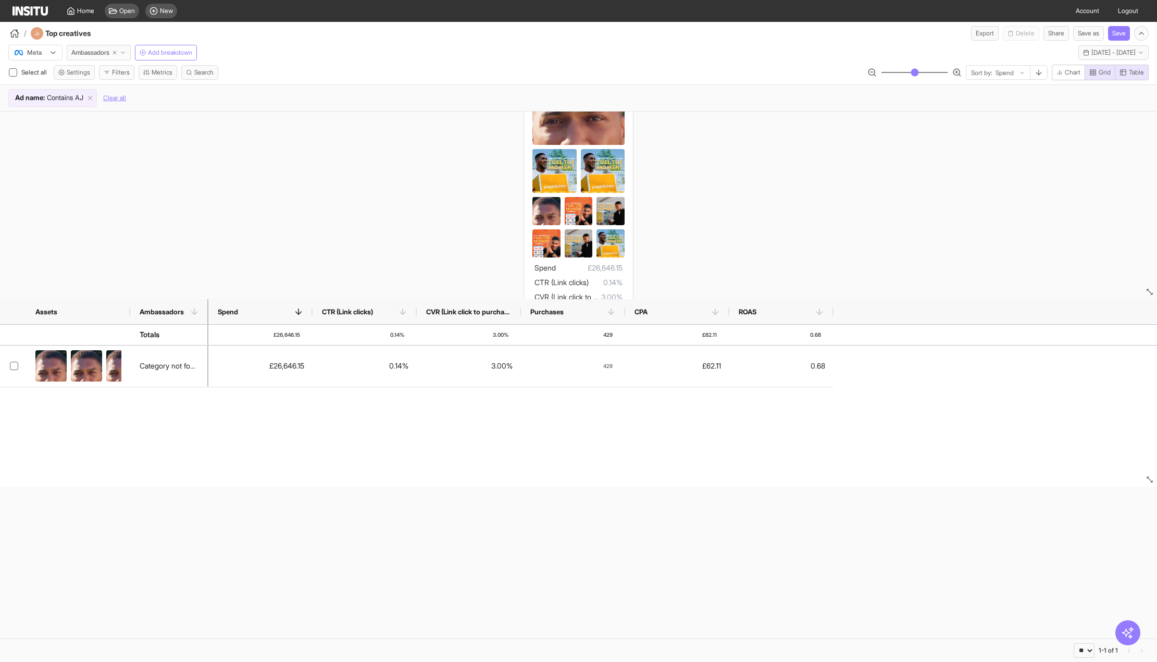
click at [138, 133] on div "Category not found 138 ads Spend £26,646.15 CTR (Link clicks) 0.14% CVR (Link c…" at bounding box center [578, 180] width 1157 height 347
click at [94, 99] on icon at bounding box center [90, 97] width 7 height 7
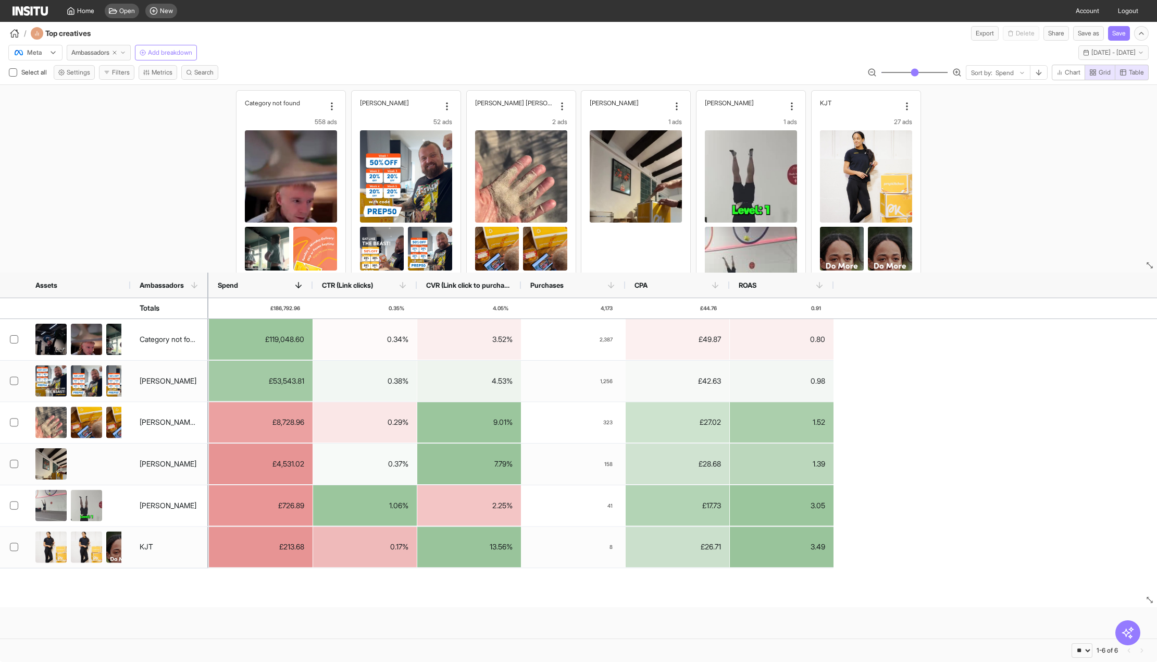
scroll to position [104, 0]
